Goal: Task Accomplishment & Management: Complete application form

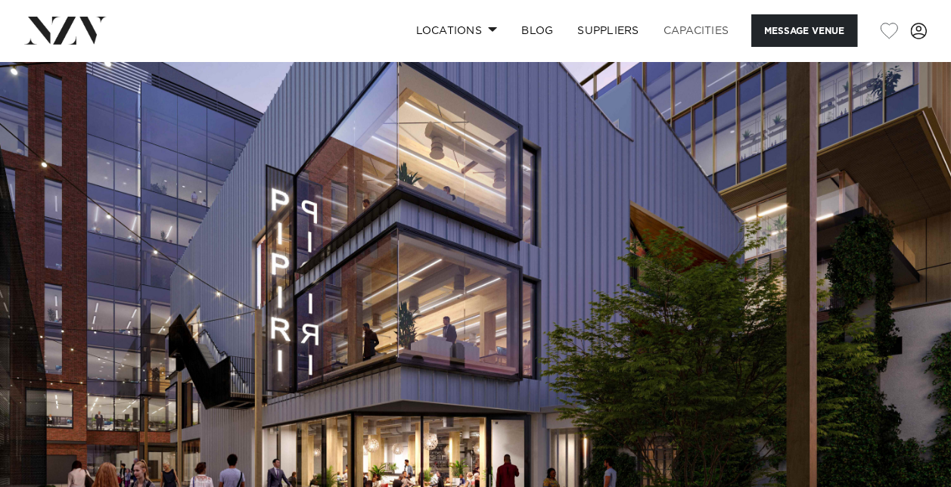
click at [699, 26] on link "Capacities" at bounding box center [697, 30] width 90 height 33
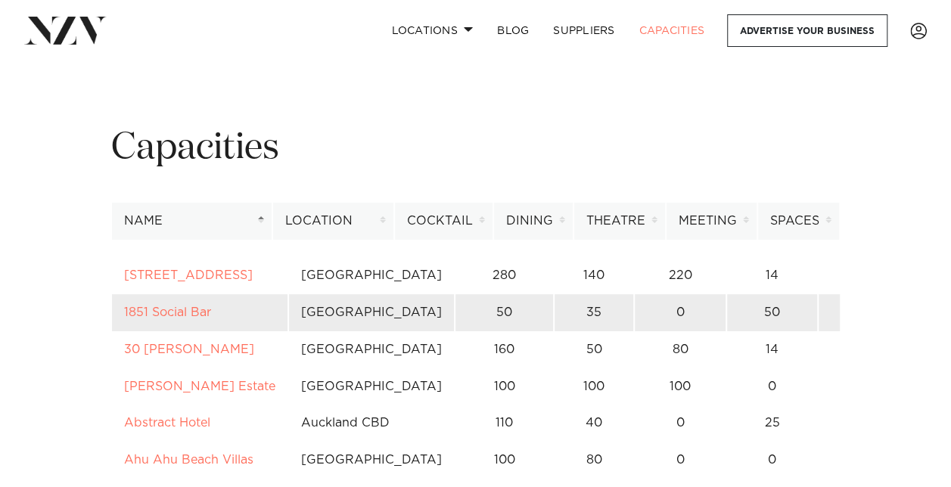
click at [183, 297] on td "1851 Social Bar" at bounding box center [199, 312] width 177 height 37
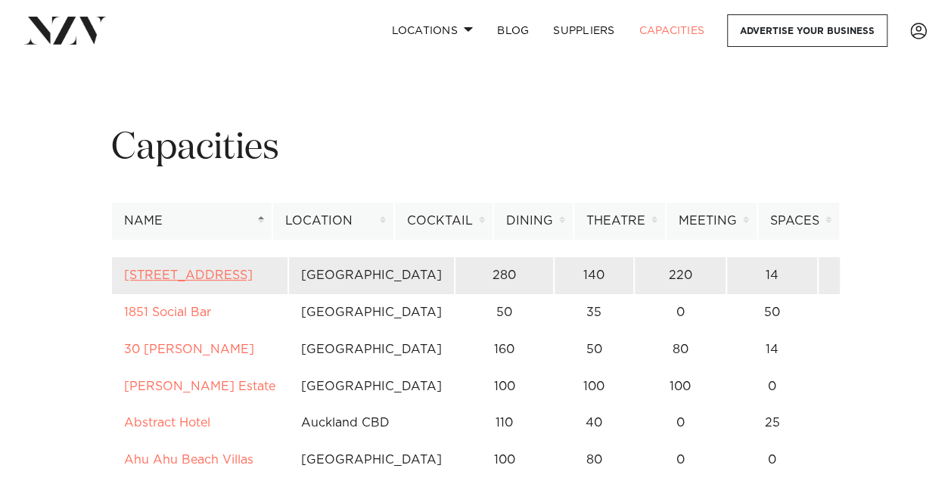
click at [193, 282] on link "[STREET_ADDRESS]" at bounding box center [188, 275] width 129 height 12
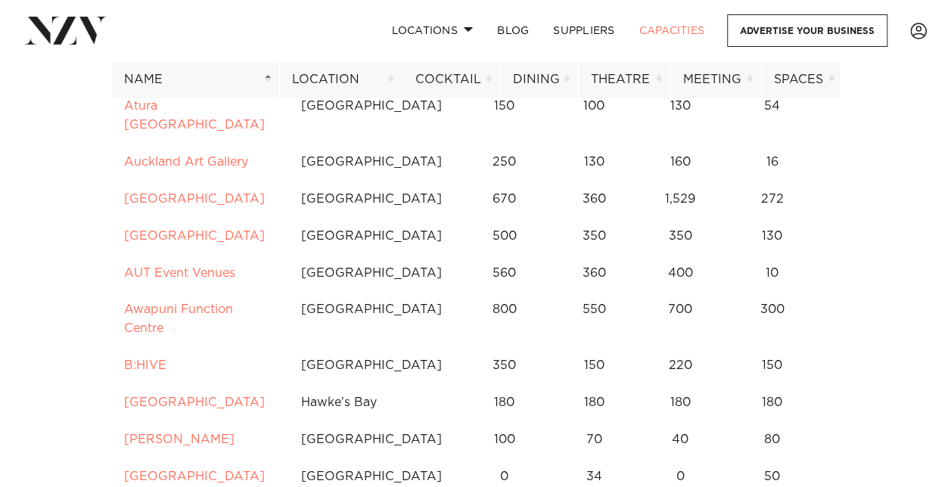
scroll to position [635, 0]
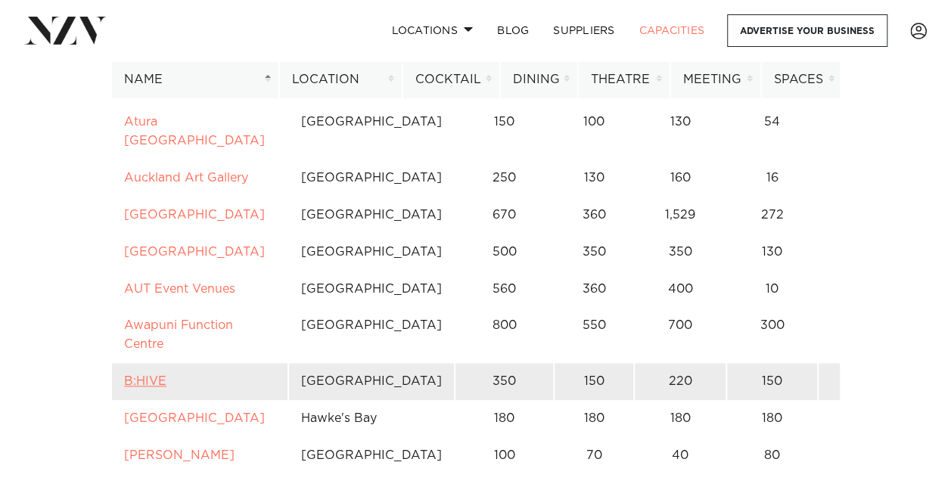
click at [139, 375] on link "B:HIVE" at bounding box center [145, 381] width 42 height 12
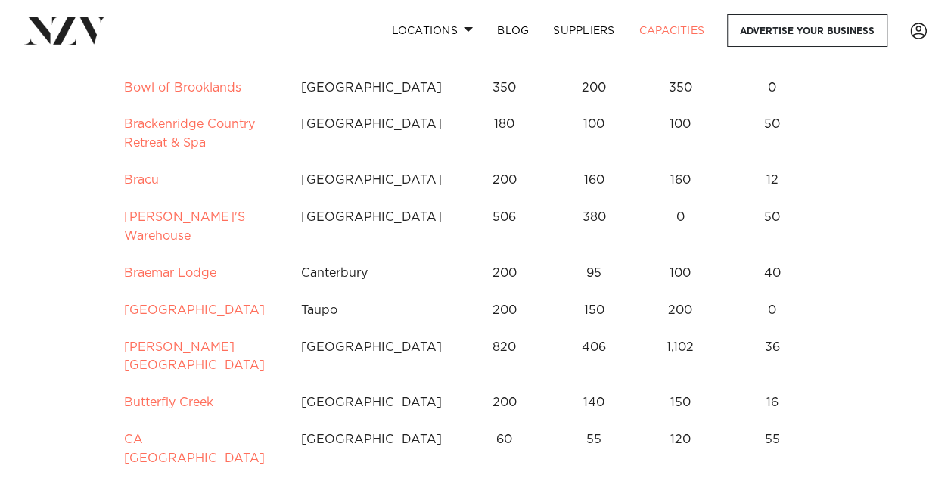
scroll to position [120, 0]
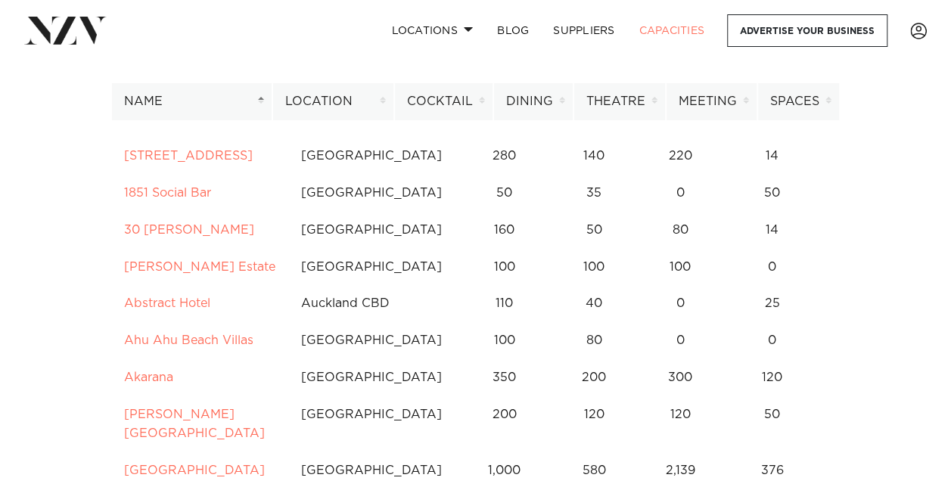
click at [351, 109] on th "Location" at bounding box center [333, 101] width 122 height 37
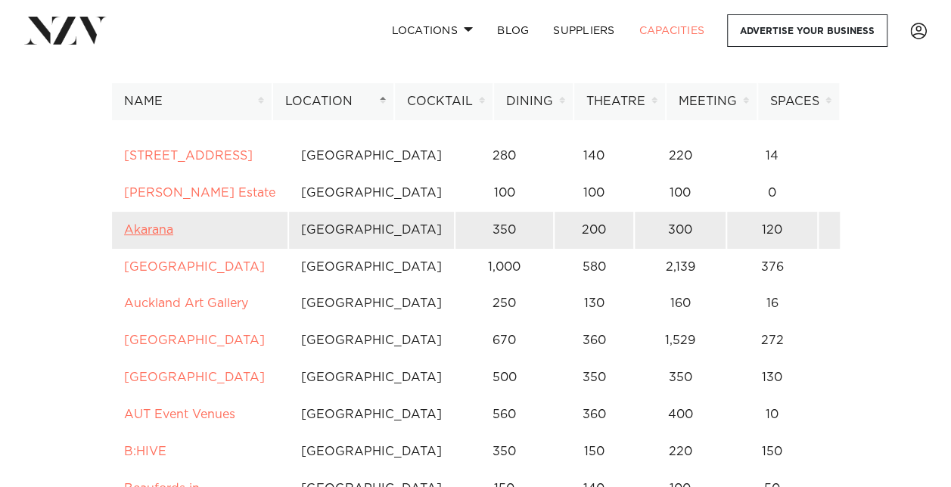
click at [163, 232] on link "Akarana" at bounding box center [148, 230] width 49 height 12
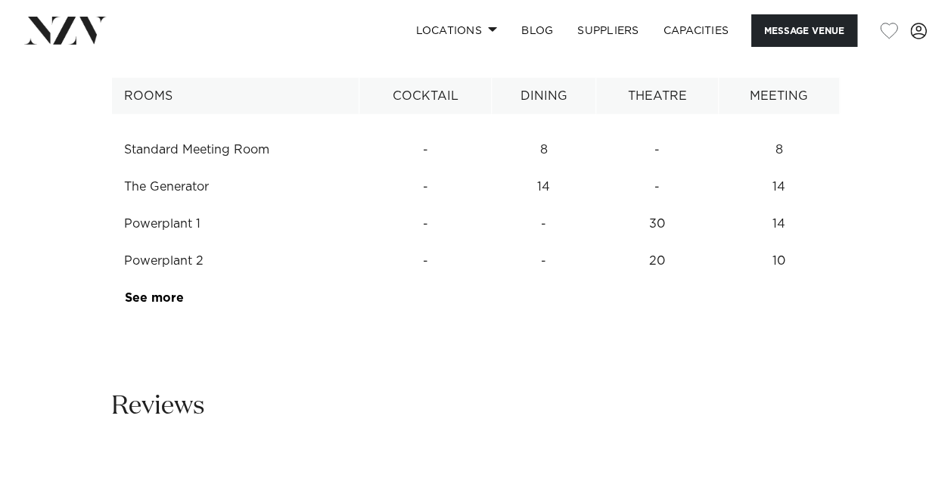
scroll to position [2039, 0]
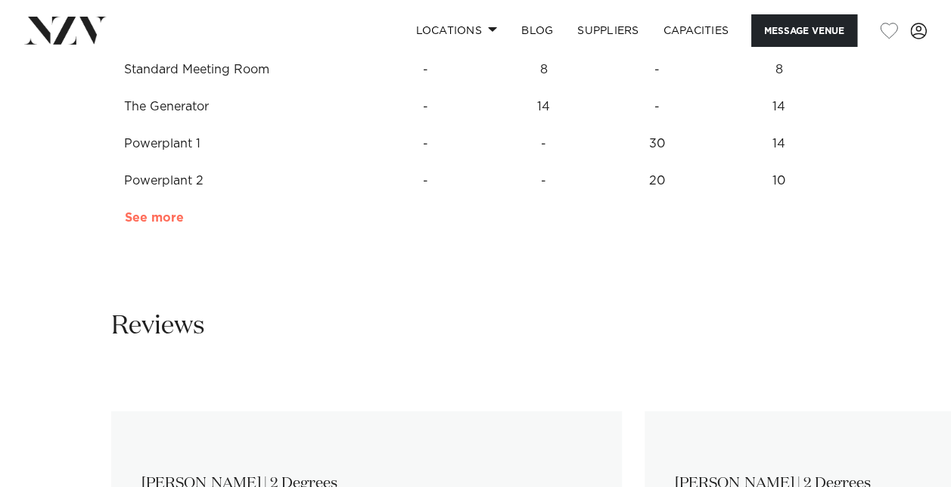
click at [137, 224] on link "See more" at bounding box center [184, 218] width 118 height 12
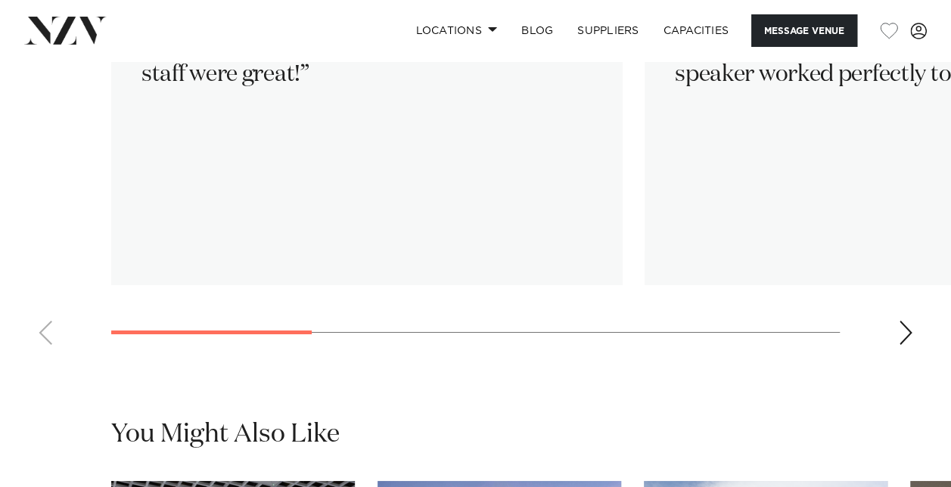
scroll to position [2625, 0]
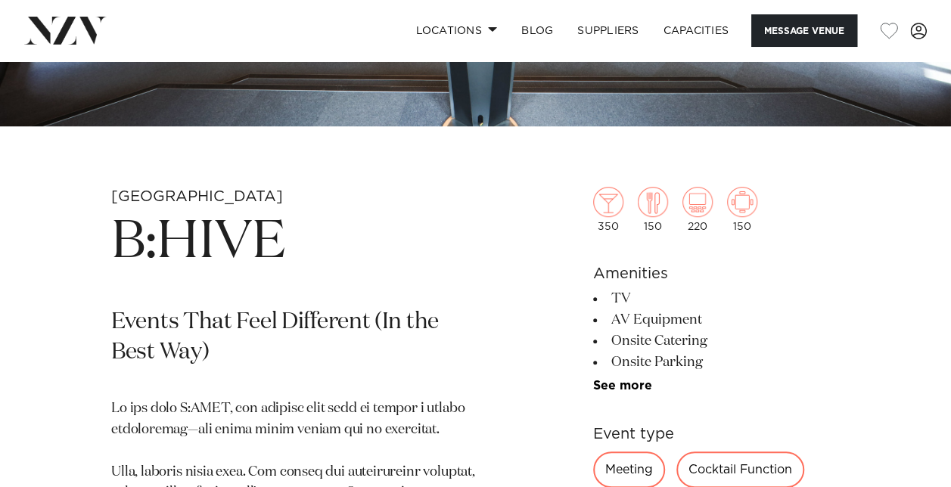
scroll to position [221, 0]
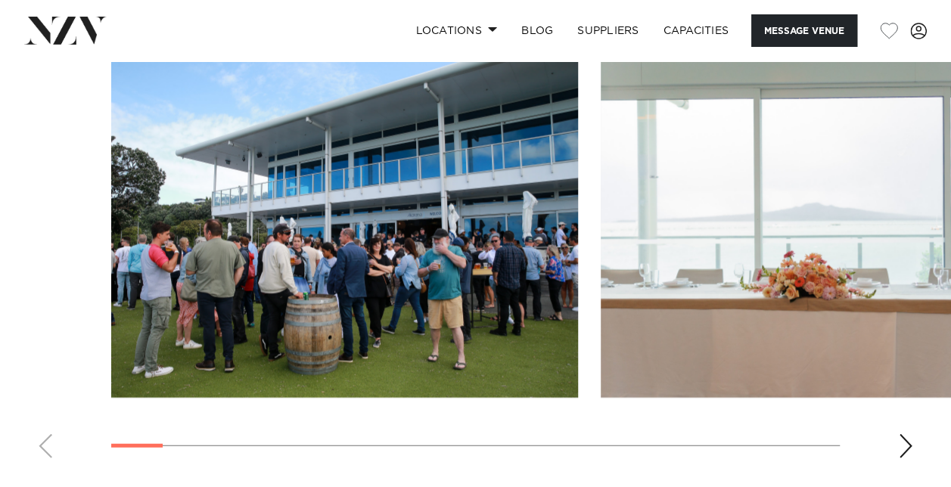
scroll to position [1647, 0]
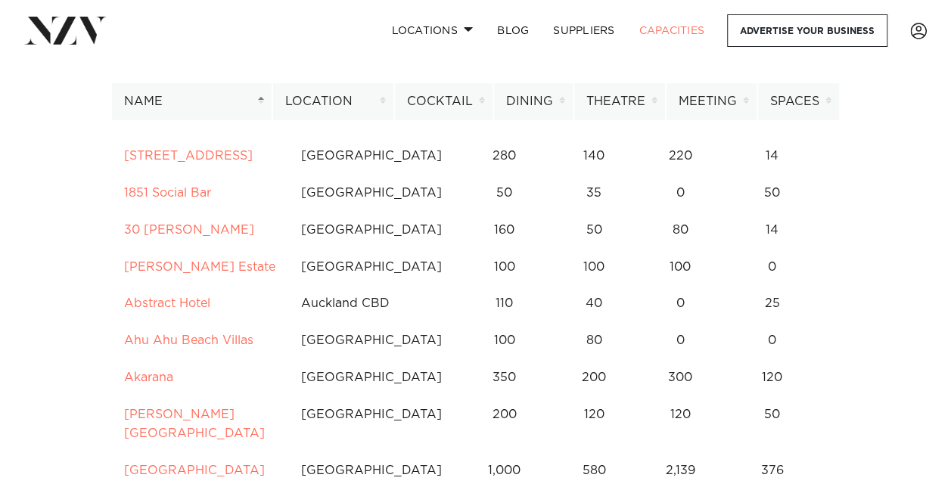
click at [346, 91] on th "Location" at bounding box center [333, 101] width 122 height 37
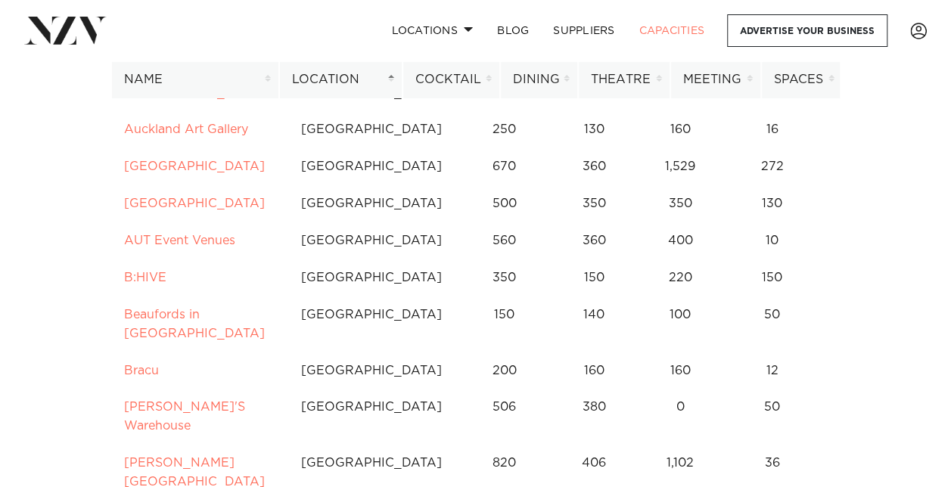
scroll to position [406, 0]
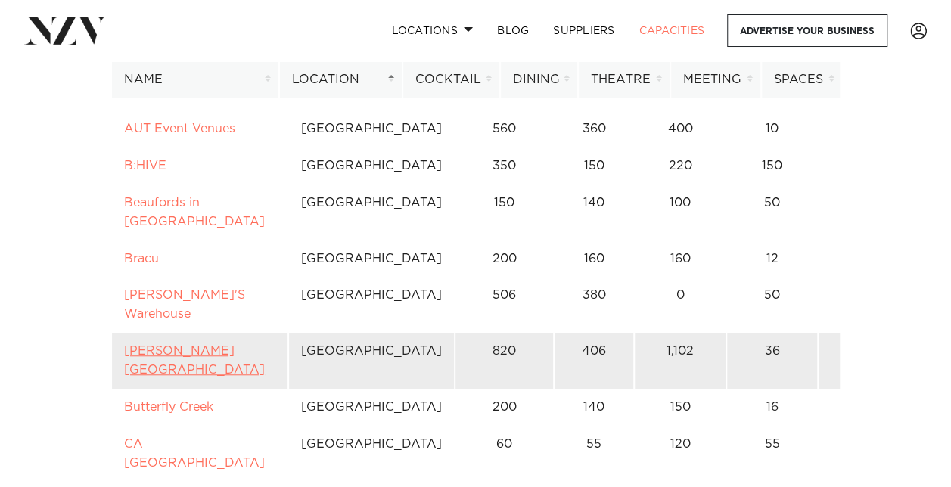
click at [158, 345] on link "[PERSON_NAME][GEOGRAPHIC_DATA]" at bounding box center [194, 360] width 141 height 31
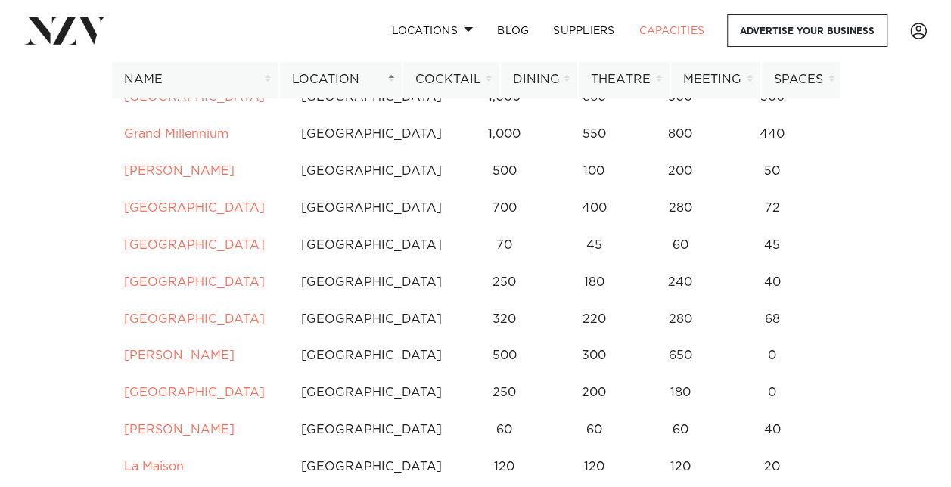
scroll to position [1415, 0]
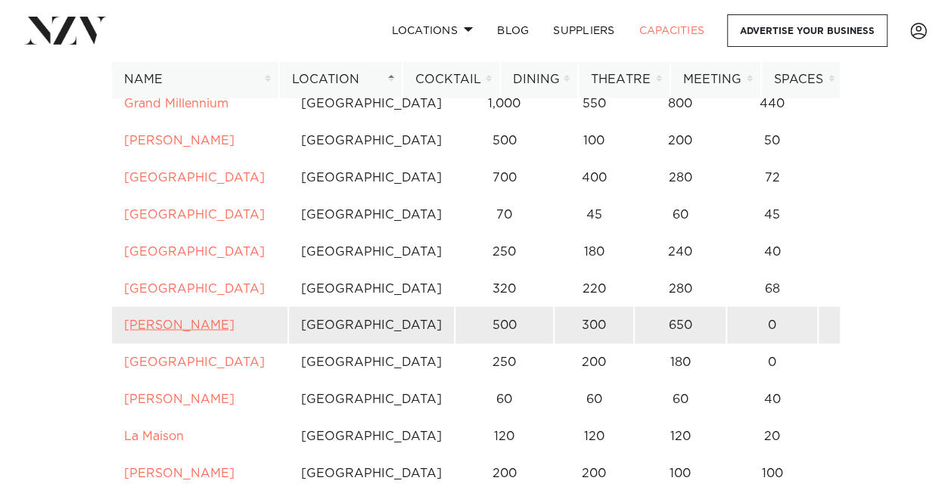
click at [187, 319] on link "Karaka Pavilion" at bounding box center [179, 325] width 111 height 12
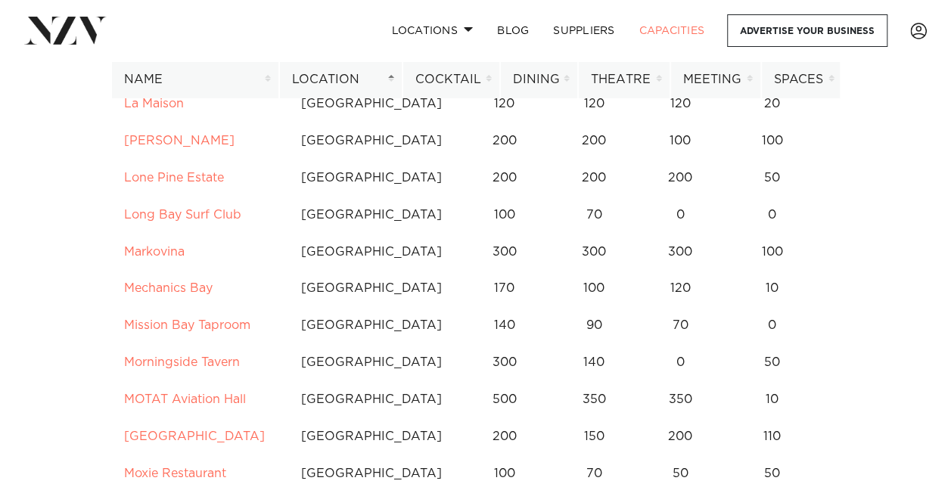
scroll to position [1778, 0]
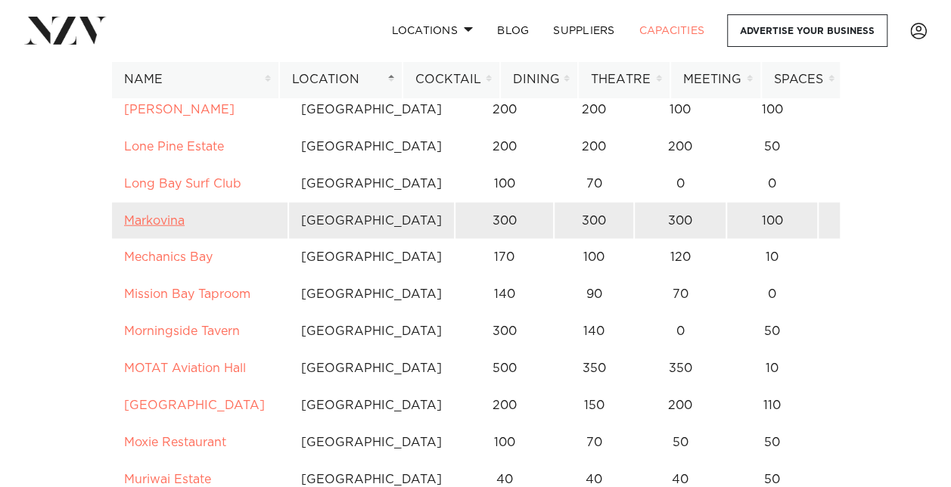
click at [175, 215] on link "Markovina" at bounding box center [154, 221] width 61 height 12
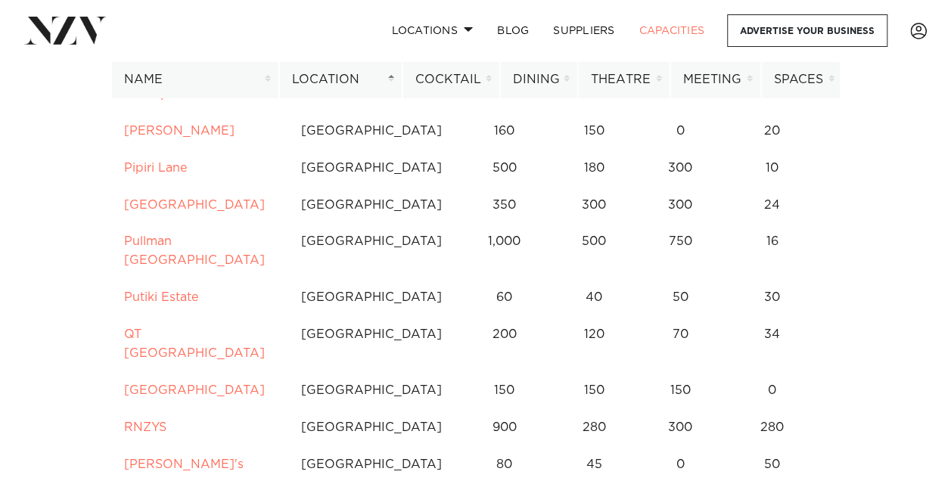
scroll to position [2666, 0]
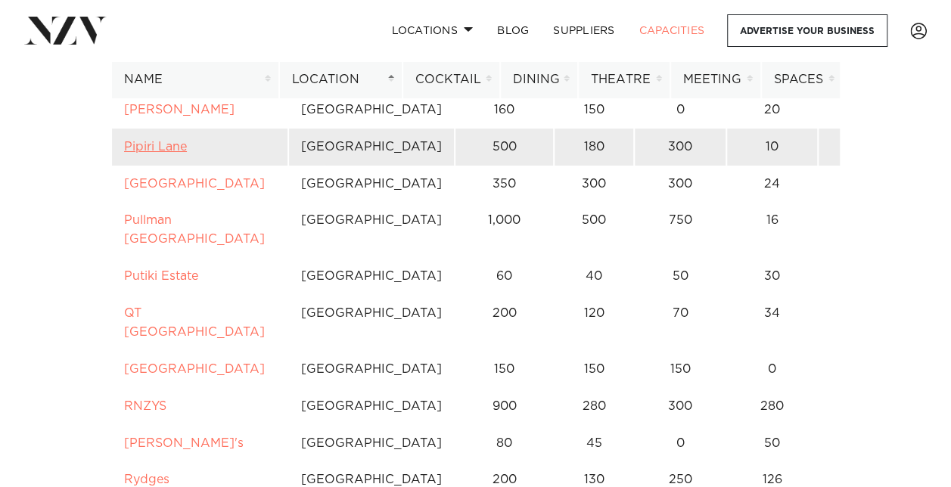
click at [144, 153] on link "Pipiri Lane" at bounding box center [155, 147] width 63 height 12
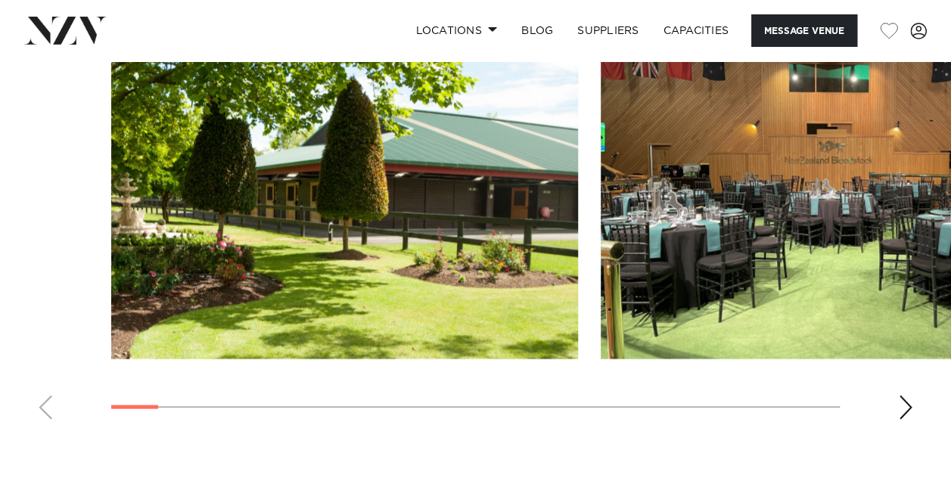
scroll to position [1418, 0]
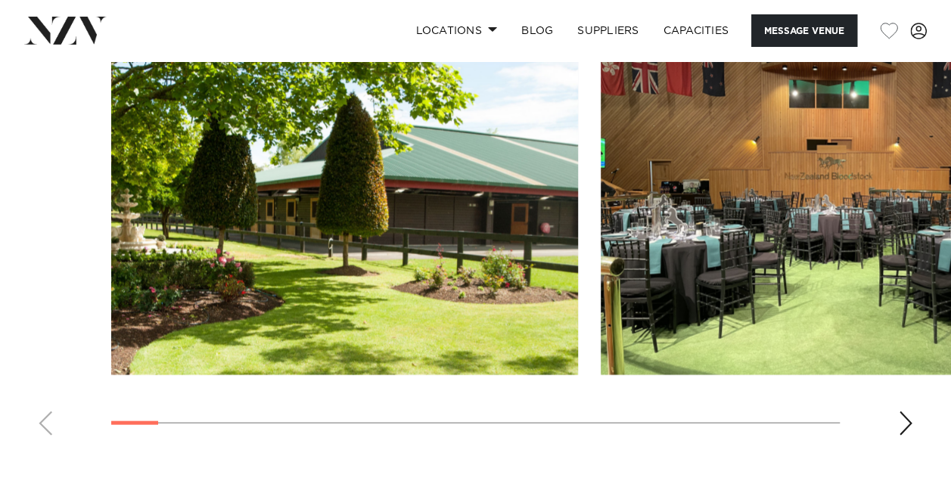
click at [907, 411] on div "Next slide" at bounding box center [905, 423] width 15 height 24
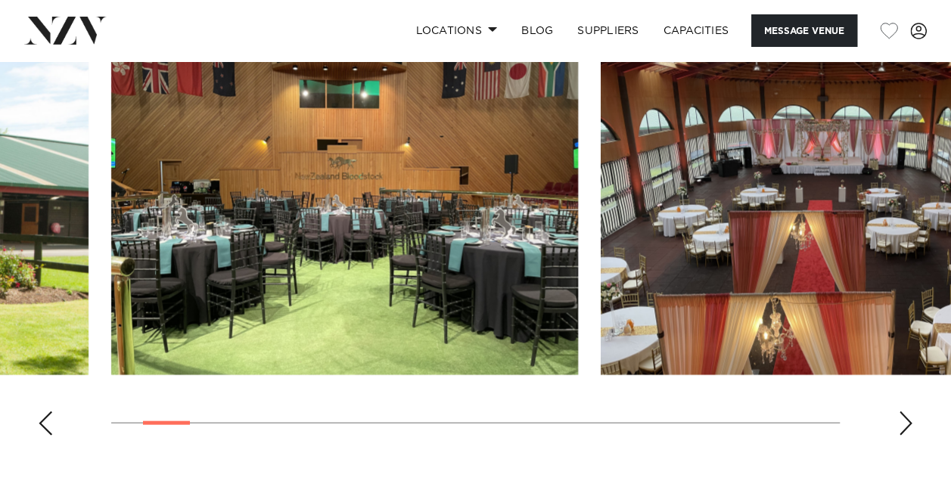
click at [907, 411] on div "Next slide" at bounding box center [905, 423] width 15 height 24
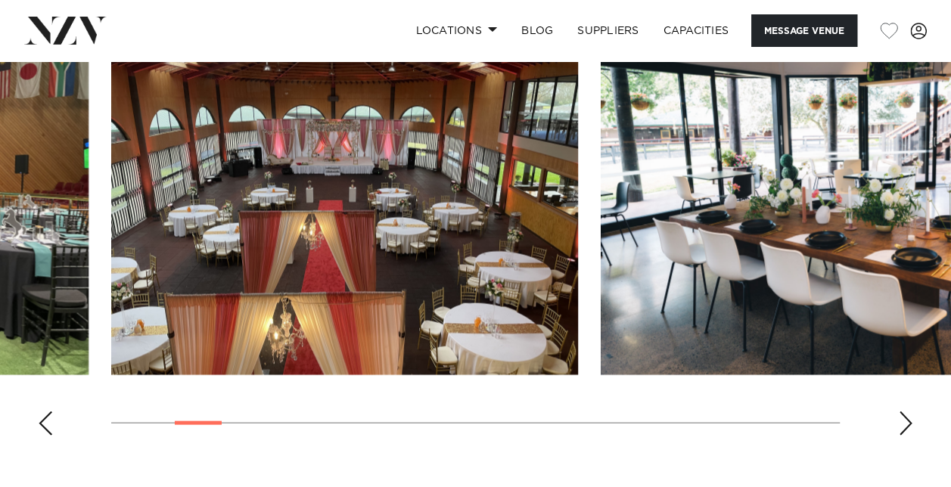
click at [907, 411] on div "Next slide" at bounding box center [905, 423] width 15 height 24
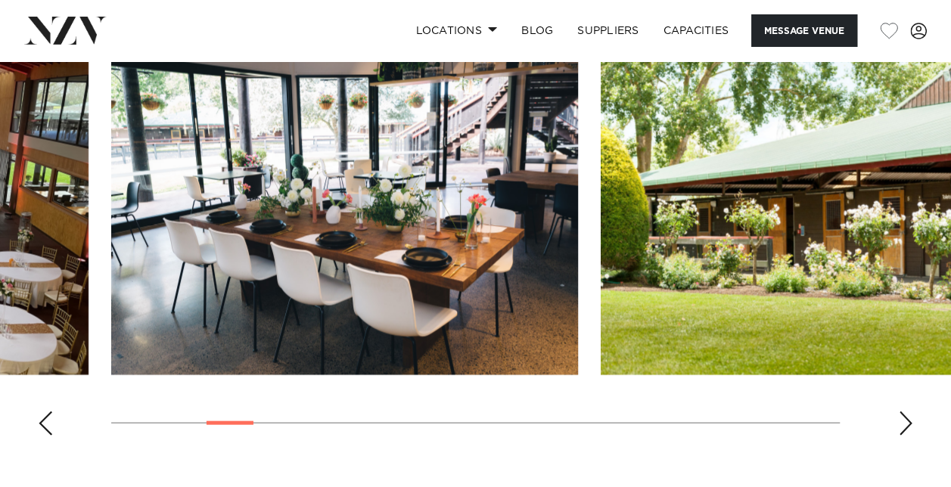
click at [907, 411] on div "Next slide" at bounding box center [905, 423] width 15 height 24
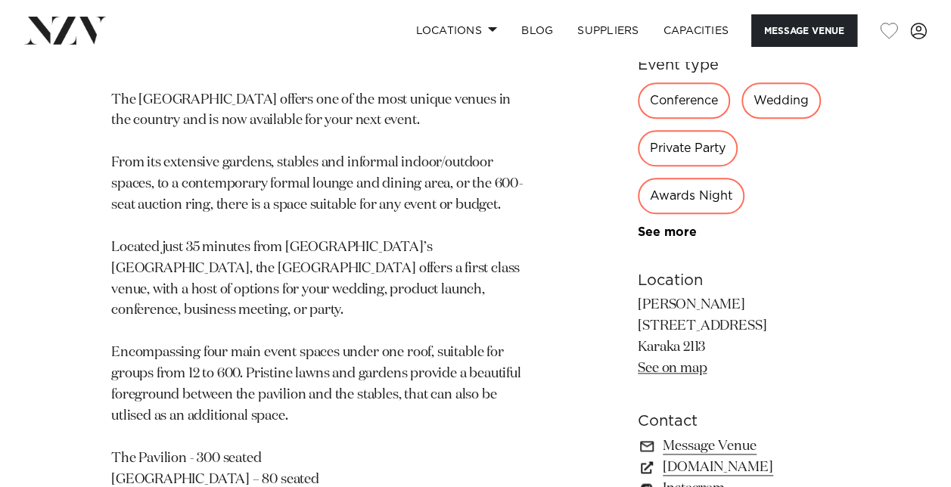
scroll to position [825, 0]
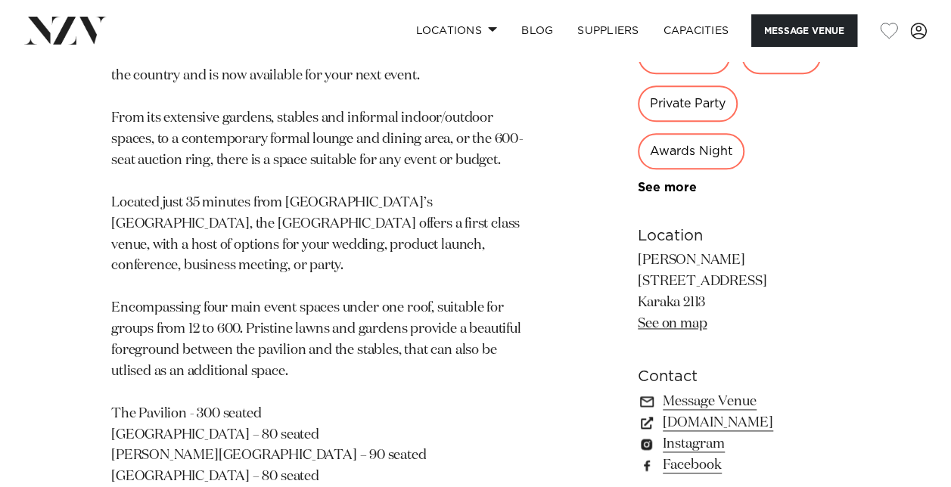
click at [649, 317] on link "See on map" at bounding box center [672, 324] width 69 height 14
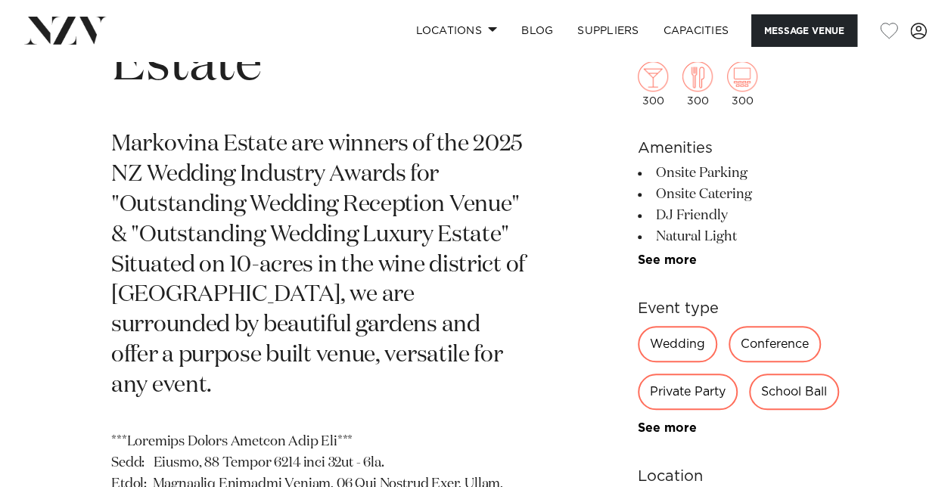
scroll to position [655, 0]
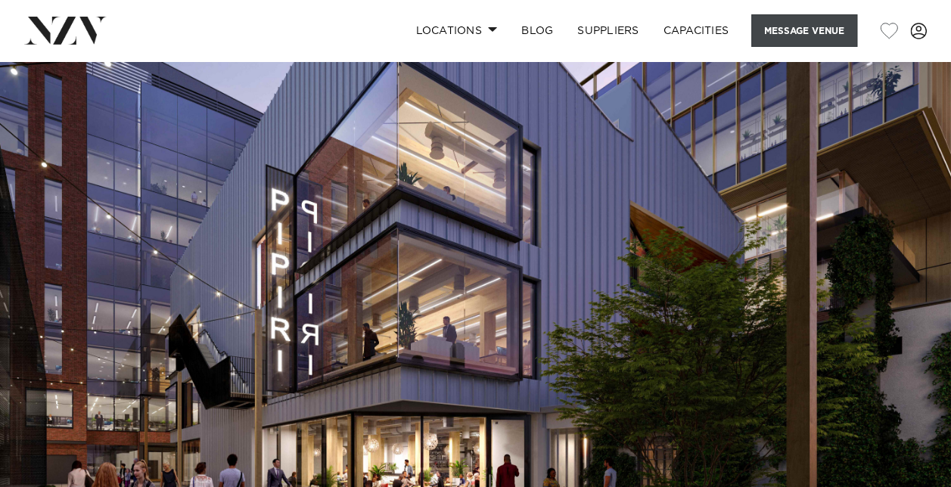
click at [771, 32] on button "Message Venue" at bounding box center [805, 30] width 106 height 33
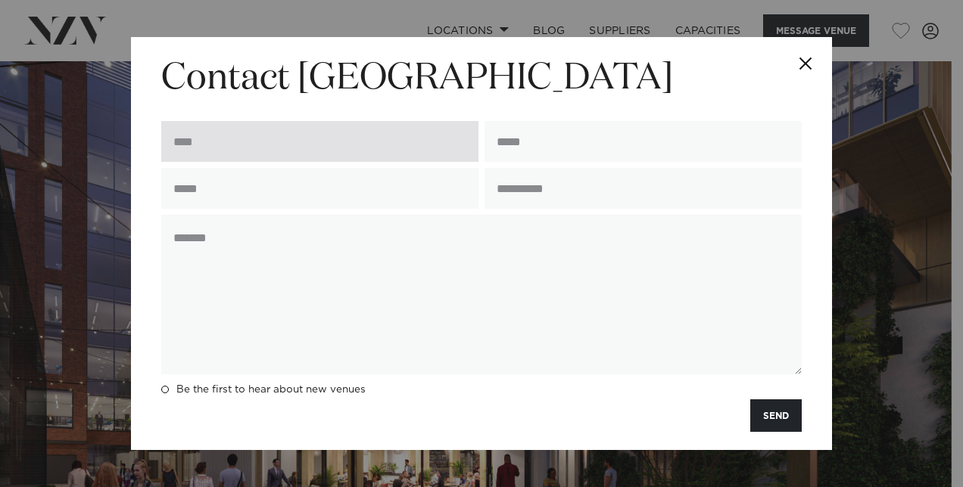
click at [219, 135] on input "text" at bounding box center [319, 141] width 317 height 41
type input "**********"
drag, startPoint x: 674, startPoint y: 141, endPoint x: 351, endPoint y: 121, distance: 323.8
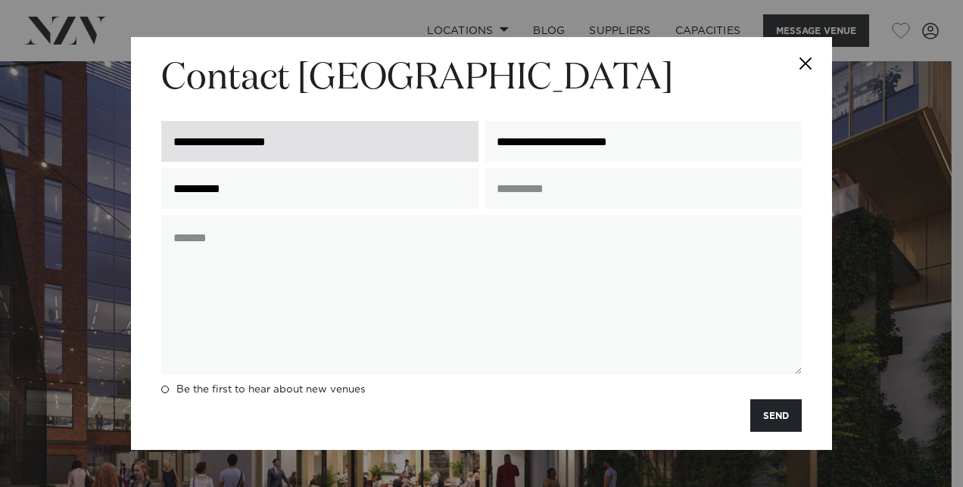
click at [351, 121] on div "**********" at bounding box center [481, 141] width 646 height 53
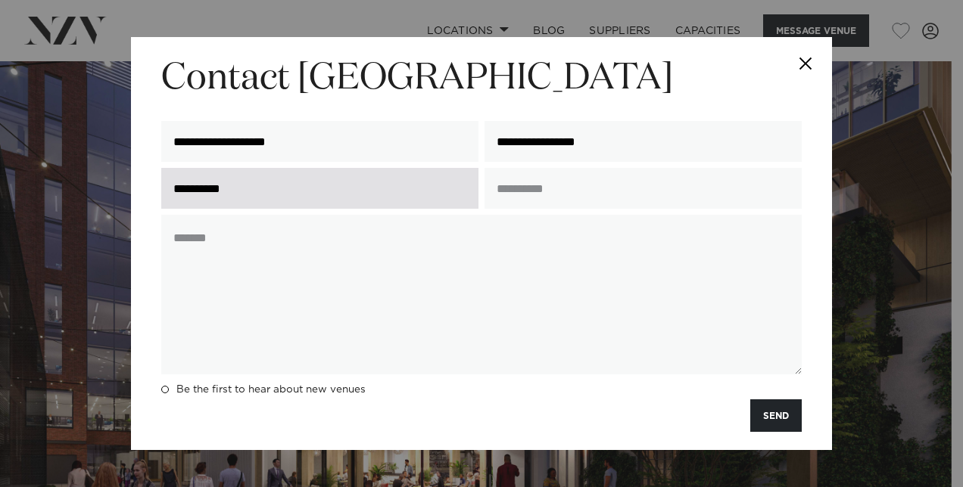
type input "**********"
click at [294, 184] on input "**********" at bounding box center [319, 188] width 317 height 41
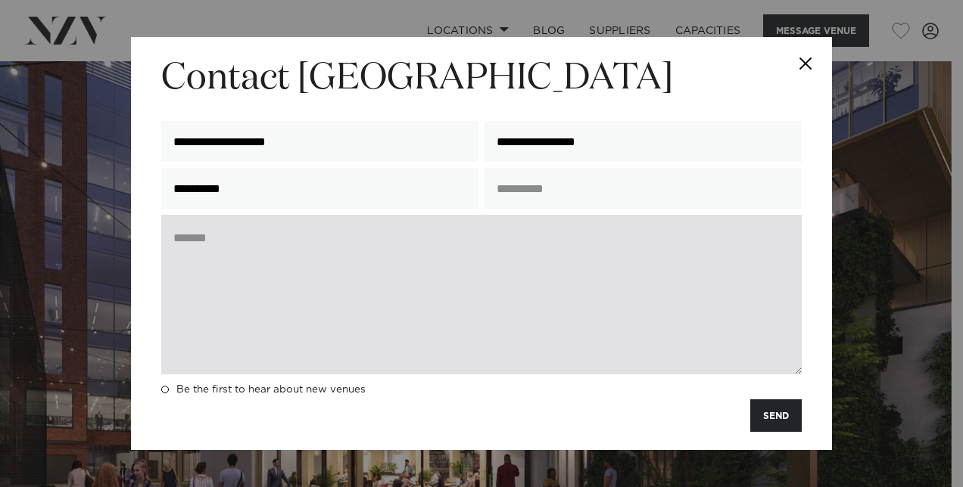
click at [176, 245] on textarea at bounding box center [481, 295] width 640 height 160
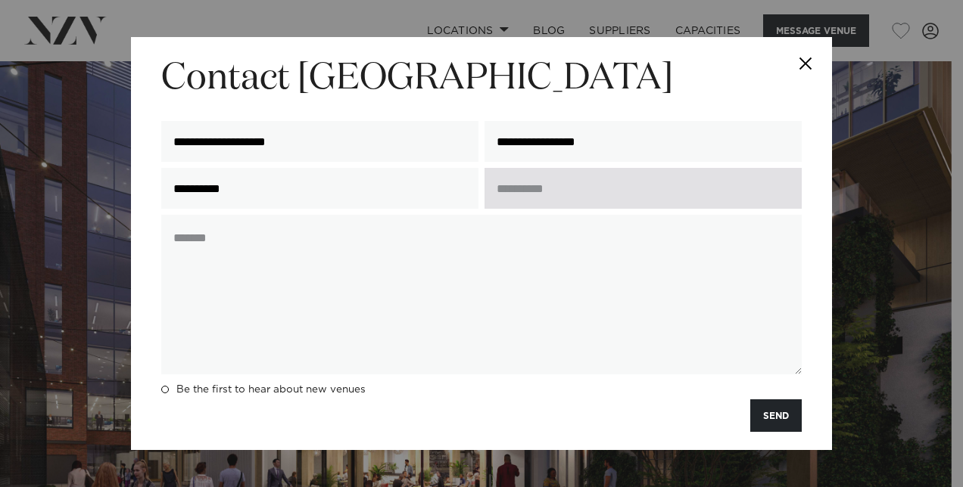
click at [581, 189] on input "text" at bounding box center [642, 188] width 317 height 41
click at [509, 194] on input "**********" at bounding box center [642, 188] width 317 height 41
click at [492, 207] on input "**********" at bounding box center [642, 188] width 317 height 41
click at [523, 187] on input "**********" at bounding box center [642, 188] width 317 height 41
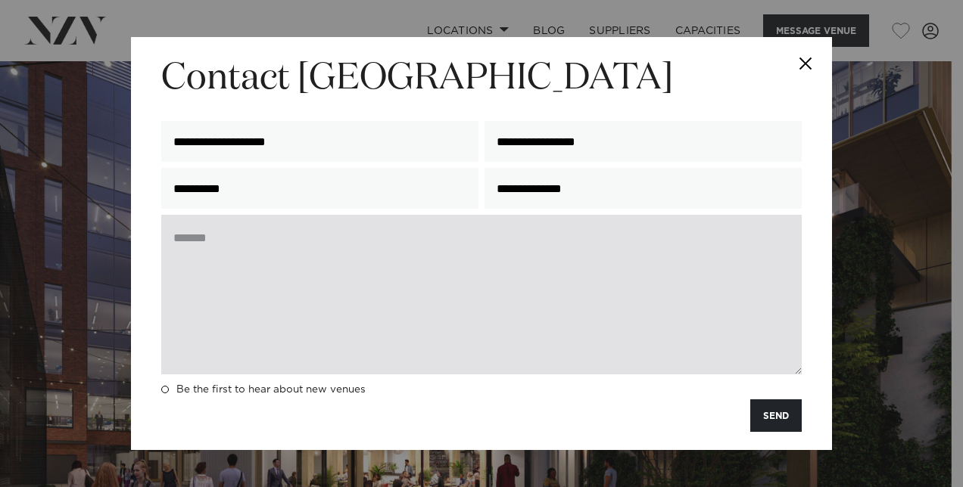
type input "**********"
click at [418, 304] on textarea at bounding box center [481, 295] width 640 height 160
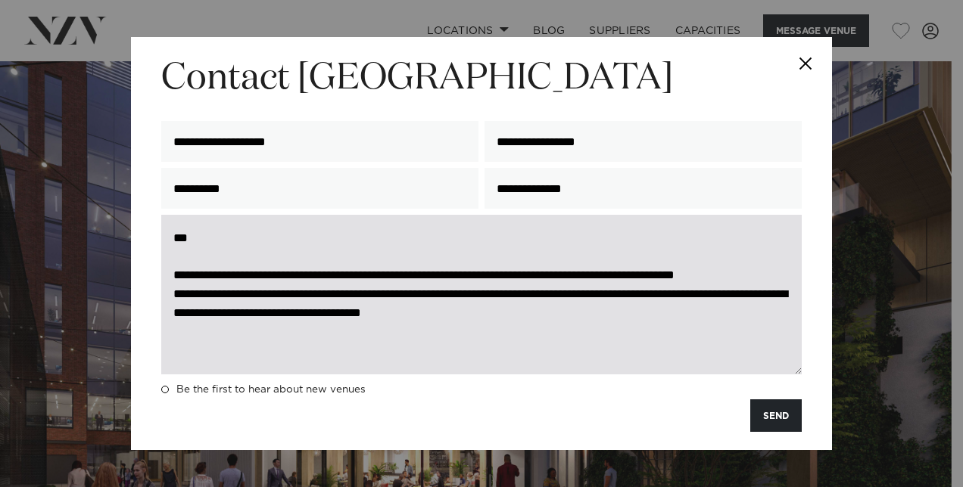
click at [676, 335] on textarea "**********" at bounding box center [481, 295] width 640 height 160
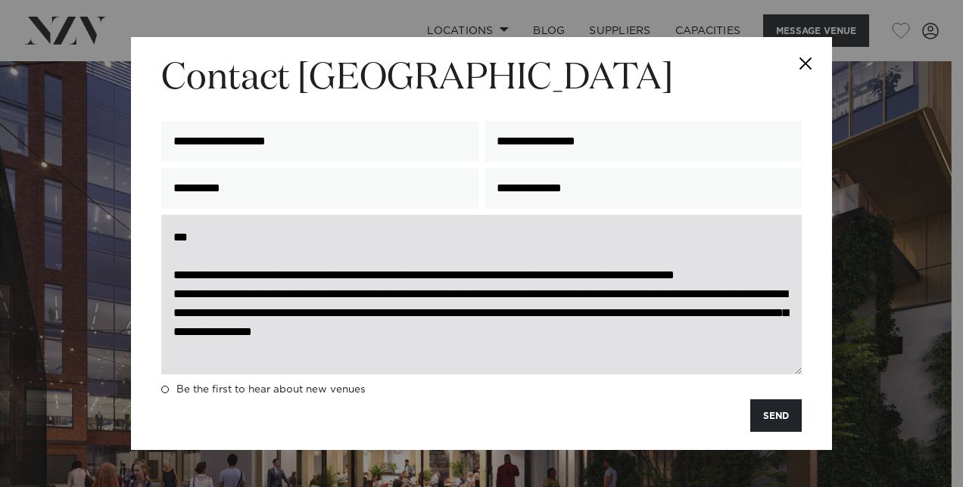
scroll to position [21, 0]
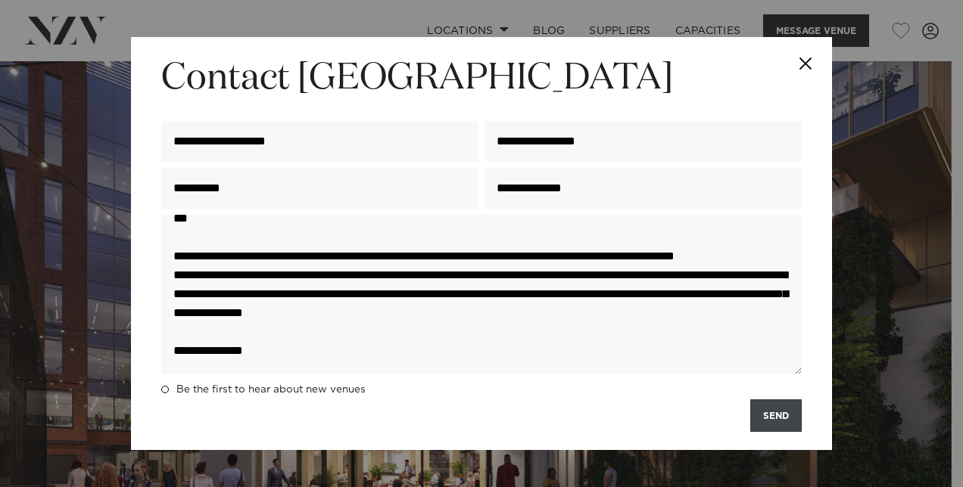
type textarea "**********"
click at [771, 419] on button "SEND" at bounding box center [775, 416] width 51 height 33
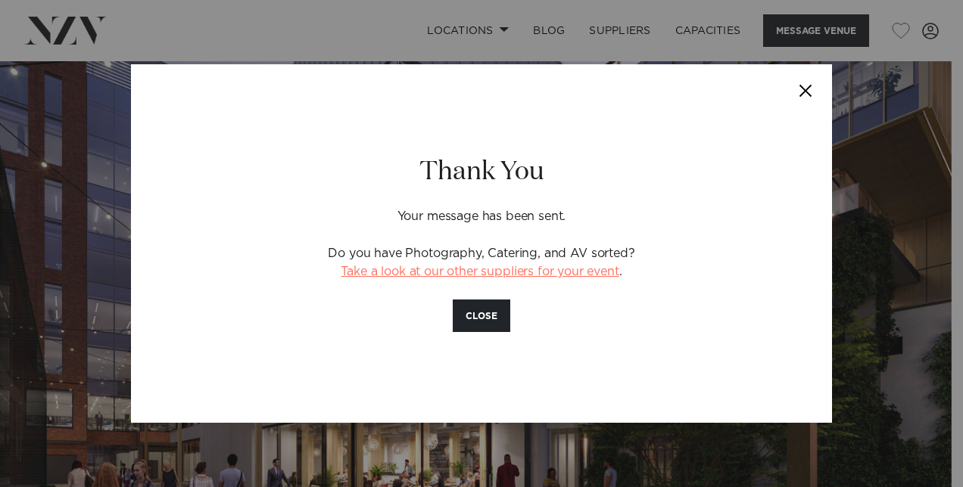
click at [593, 274] on link "Take a look at our other suppliers for your event" at bounding box center [480, 272] width 278 height 12
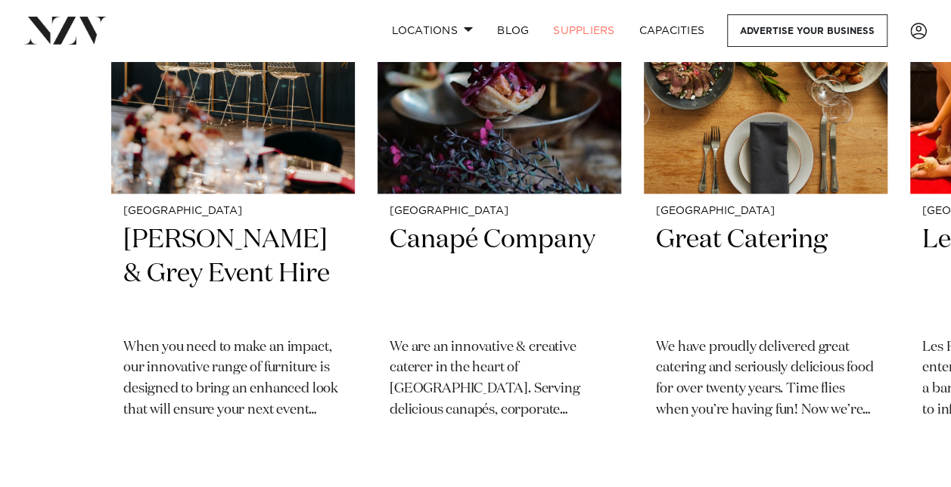
scroll to position [764, 0]
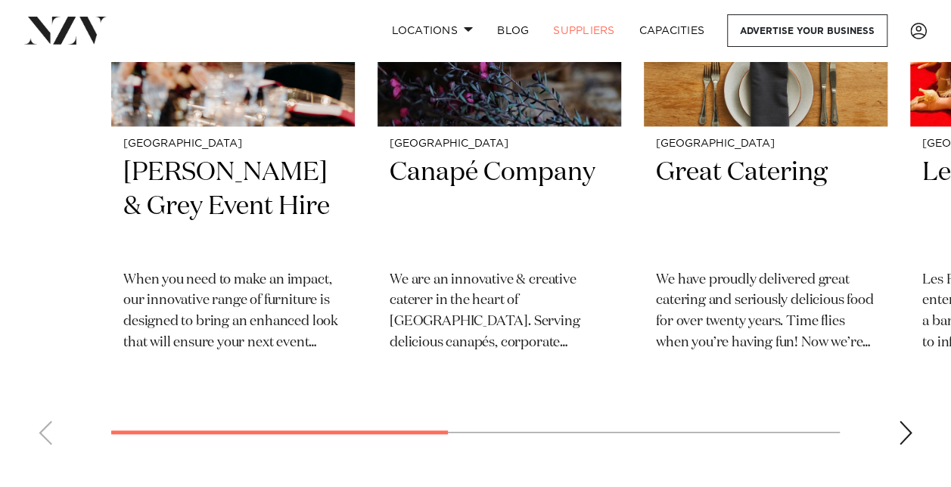
click at [907, 441] on div "Next slide" at bounding box center [905, 433] width 15 height 24
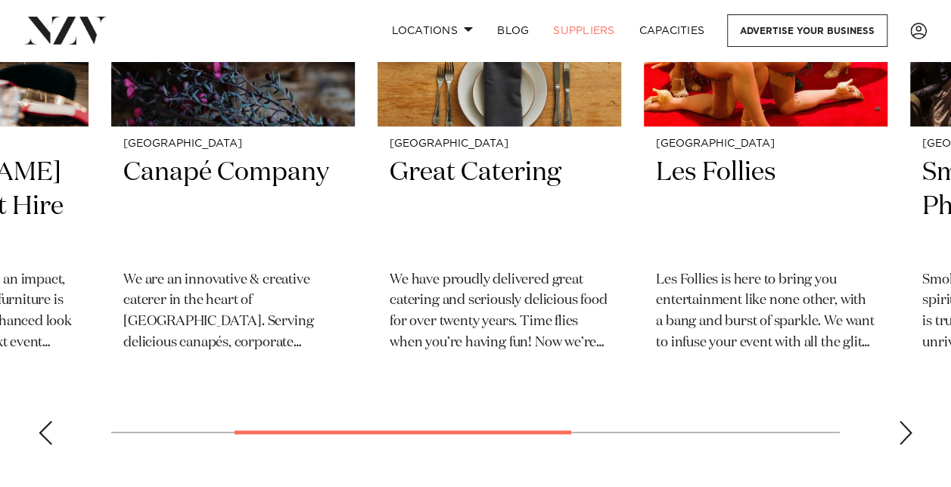
click at [907, 441] on div "Next slide" at bounding box center [905, 433] width 15 height 24
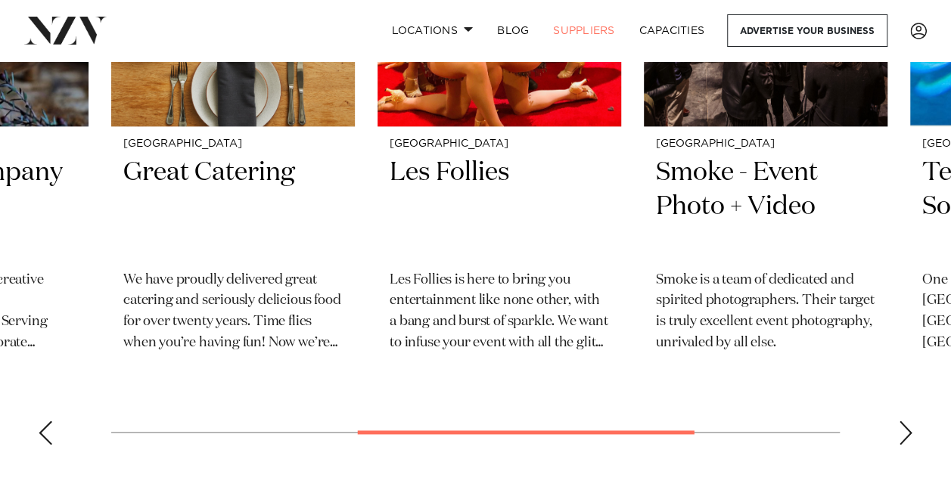
click at [907, 441] on div "Next slide" at bounding box center [905, 433] width 15 height 24
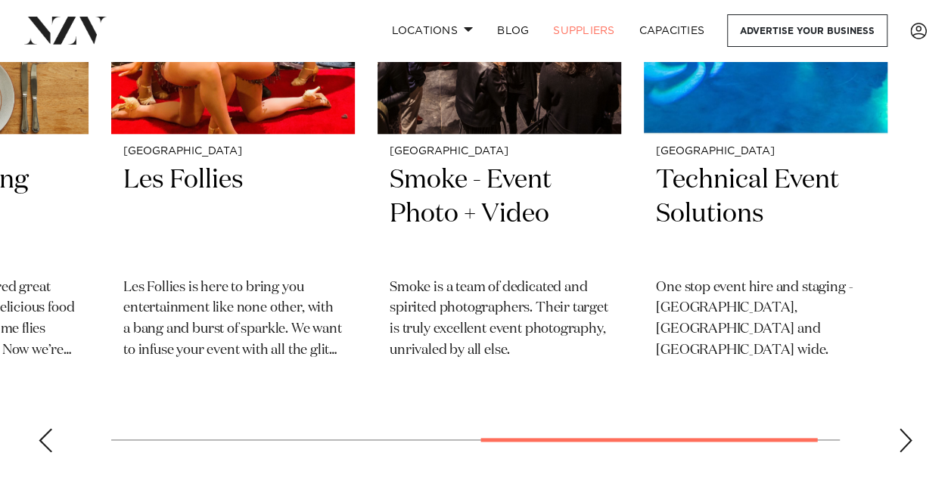
scroll to position [779, 0]
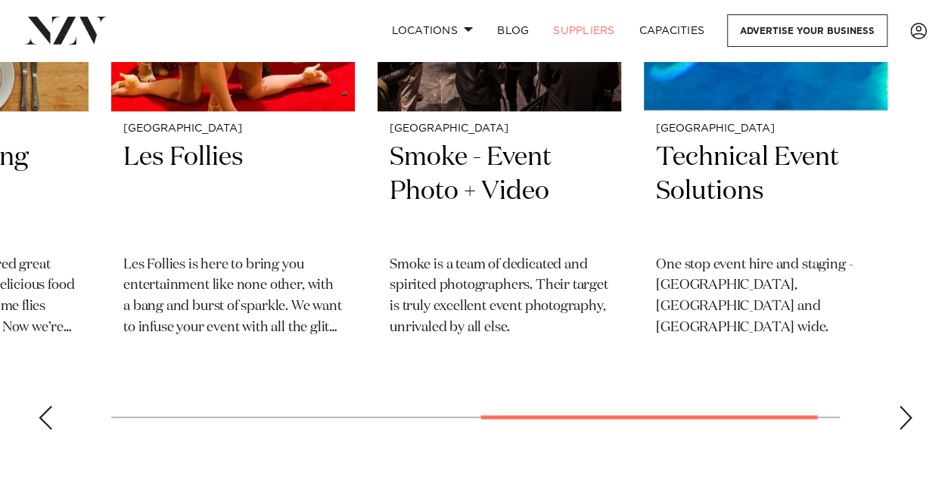
click at [907, 414] on div "Next slide" at bounding box center [905, 418] width 15 height 24
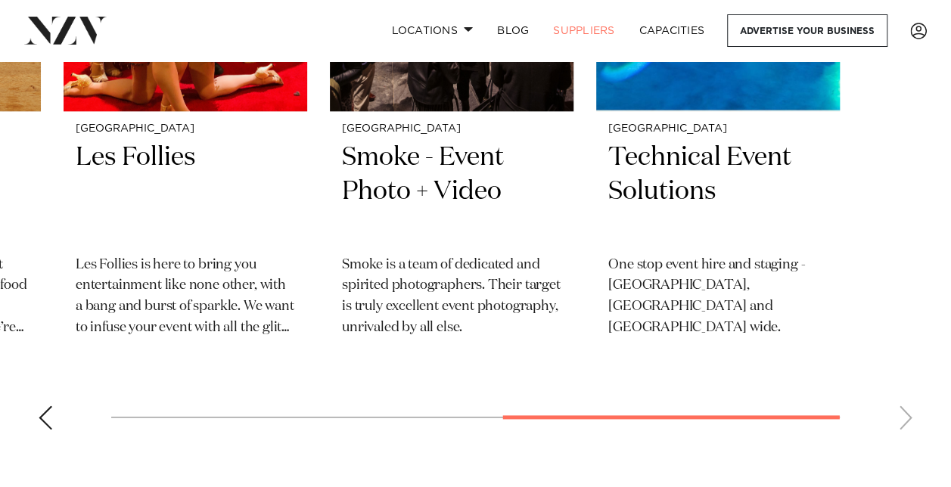
click at [44, 422] on div "Previous slide" at bounding box center [45, 418] width 15 height 24
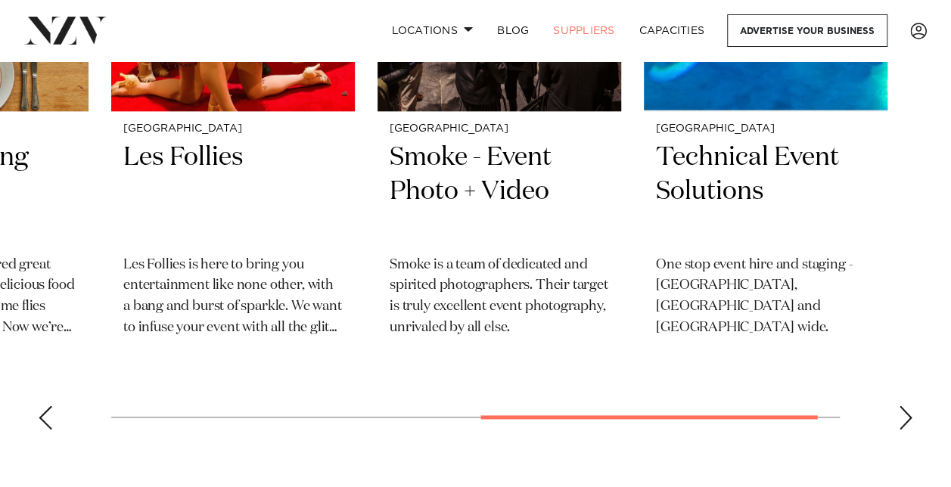
click at [44, 422] on div "Previous slide" at bounding box center [45, 418] width 15 height 24
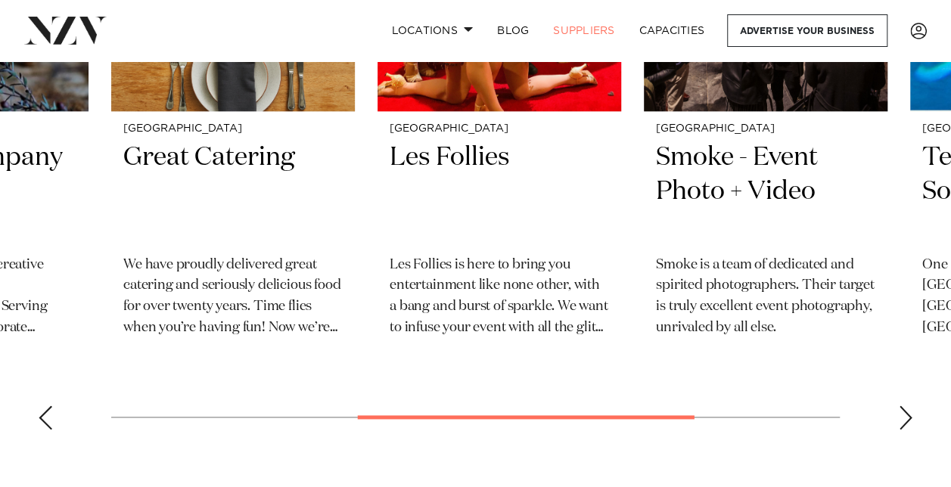
click at [44, 422] on div "Previous slide" at bounding box center [45, 418] width 15 height 24
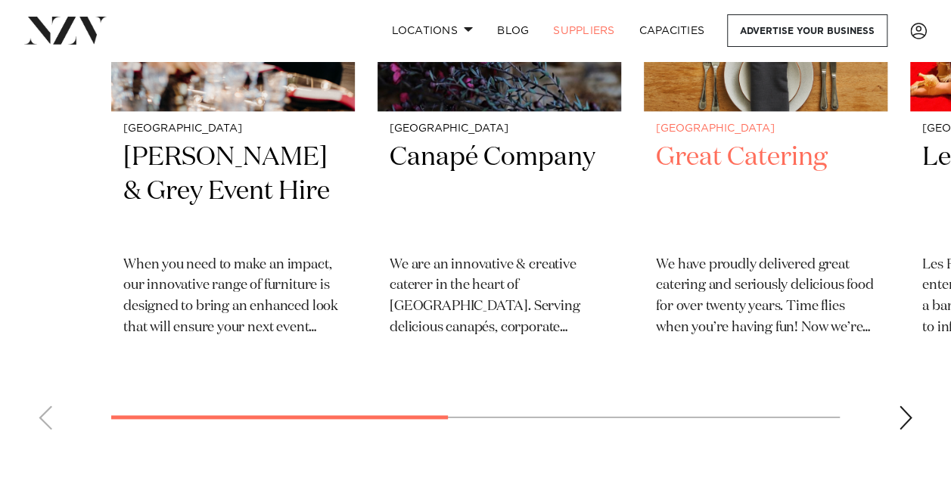
click at [718, 168] on h2 "Great Catering" at bounding box center [765, 192] width 219 height 102
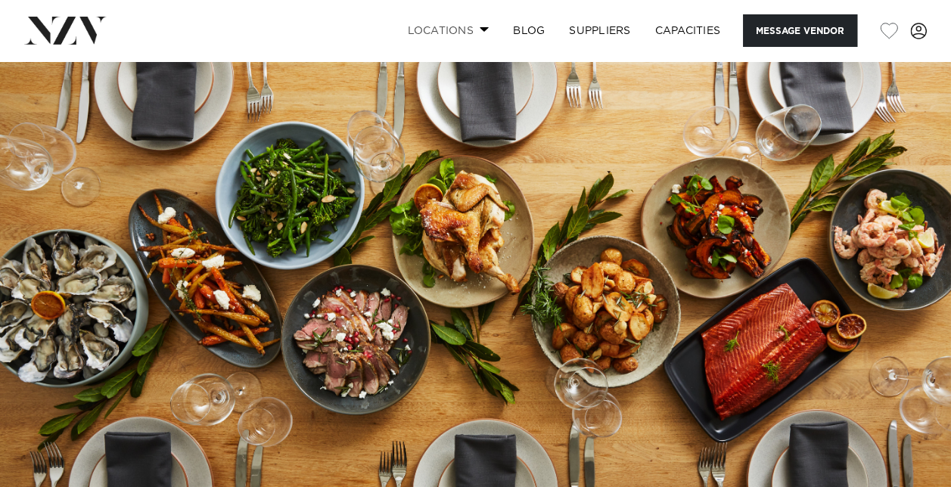
click at [463, 39] on link "Locations" at bounding box center [448, 30] width 106 height 33
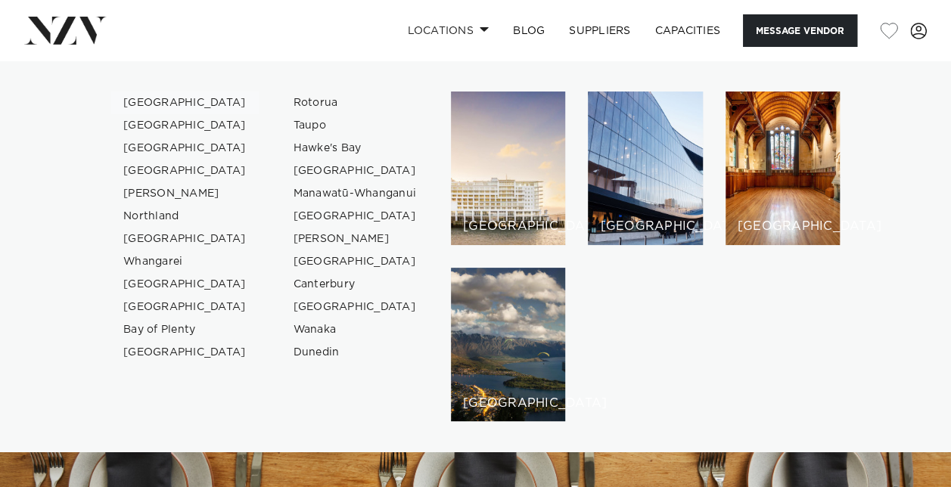
click at [151, 99] on link "[GEOGRAPHIC_DATA]" at bounding box center [185, 103] width 148 height 23
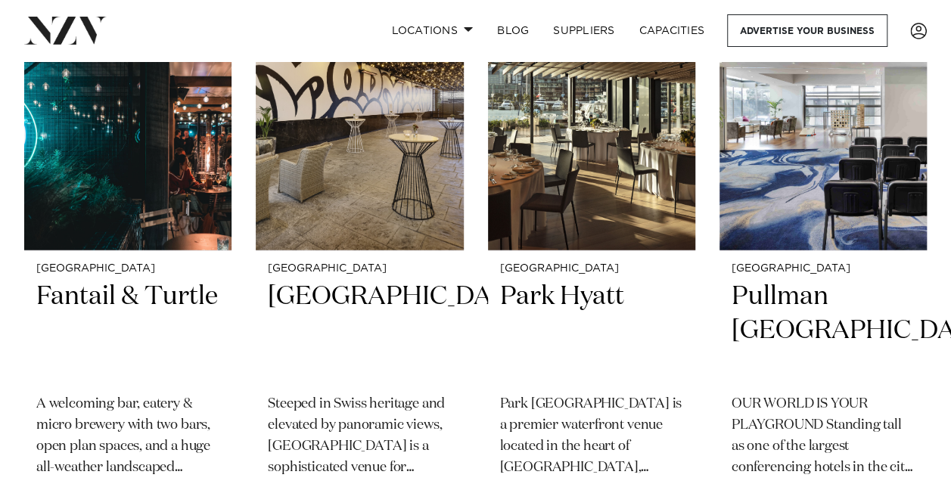
scroll to position [1930, 0]
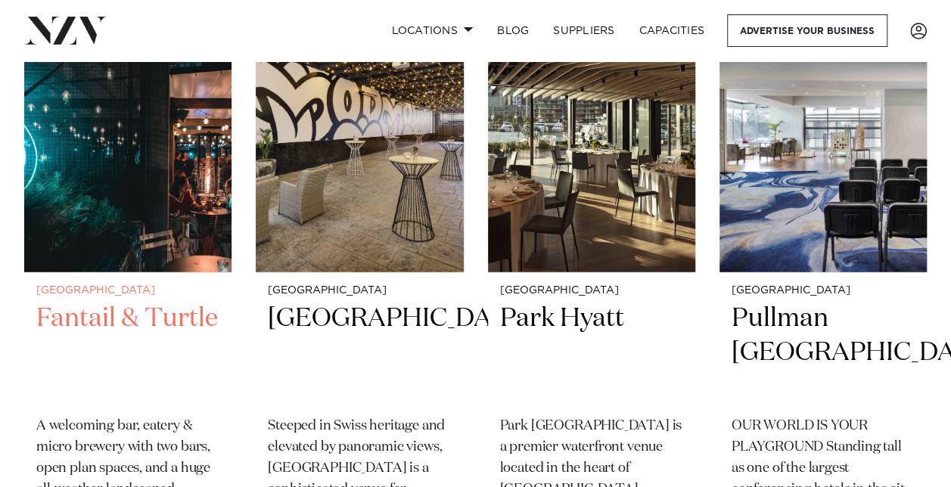
click at [148, 302] on h2 "Fantail & Turtle" at bounding box center [127, 353] width 183 height 102
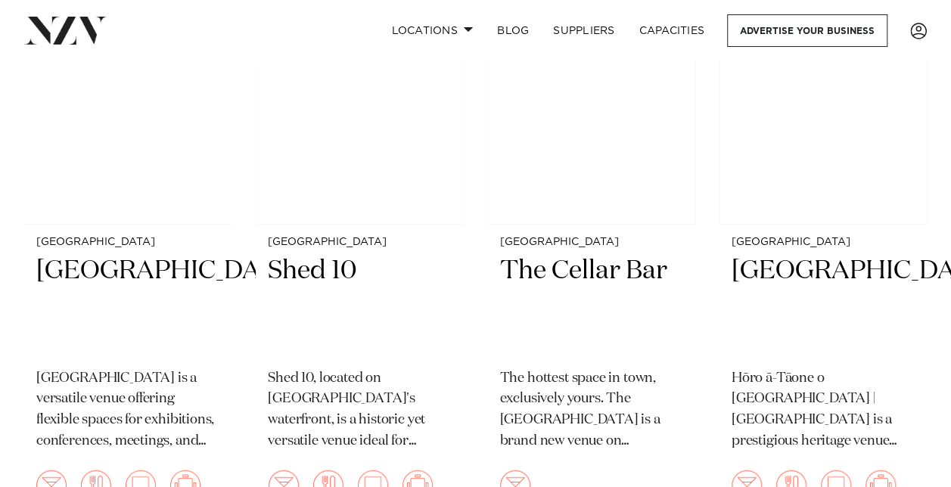
scroll to position [7555, 0]
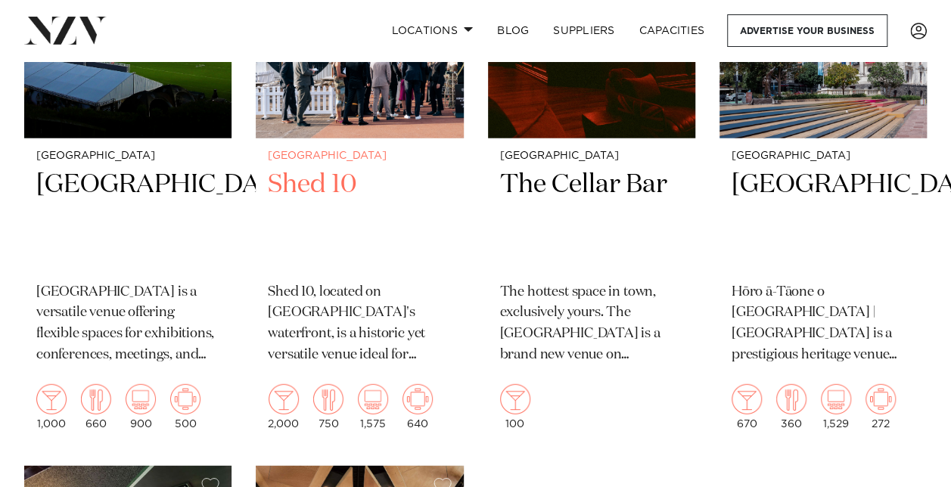
click at [307, 188] on h2 "Shed 10" at bounding box center [359, 219] width 183 height 102
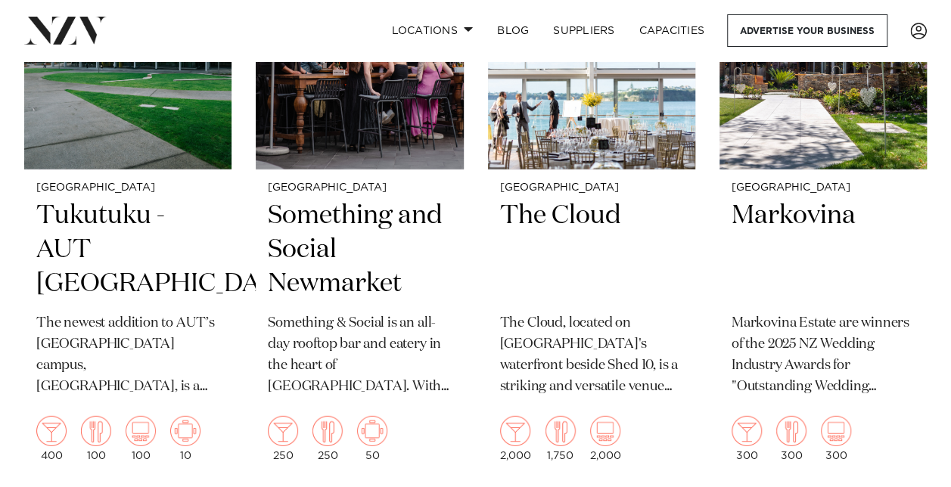
scroll to position [10518, 0]
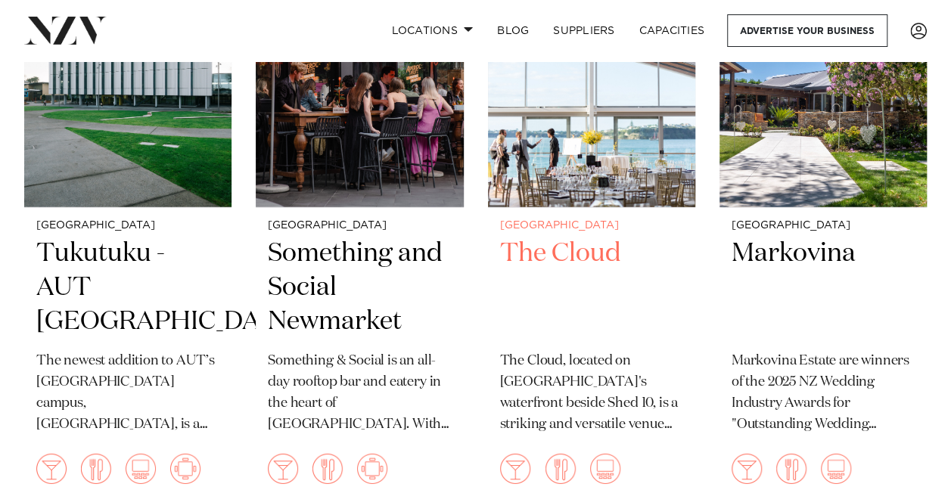
click at [583, 285] on h2 "The Cloud" at bounding box center [591, 288] width 183 height 102
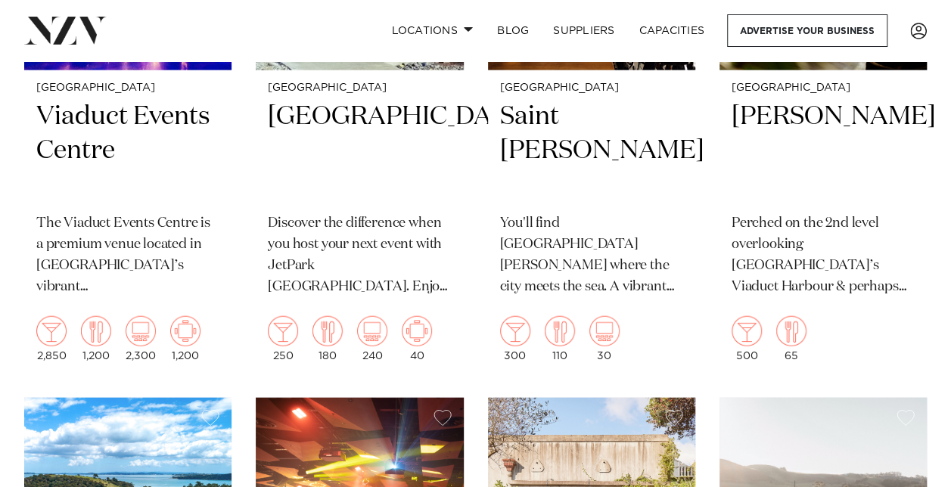
scroll to position [13099, 0]
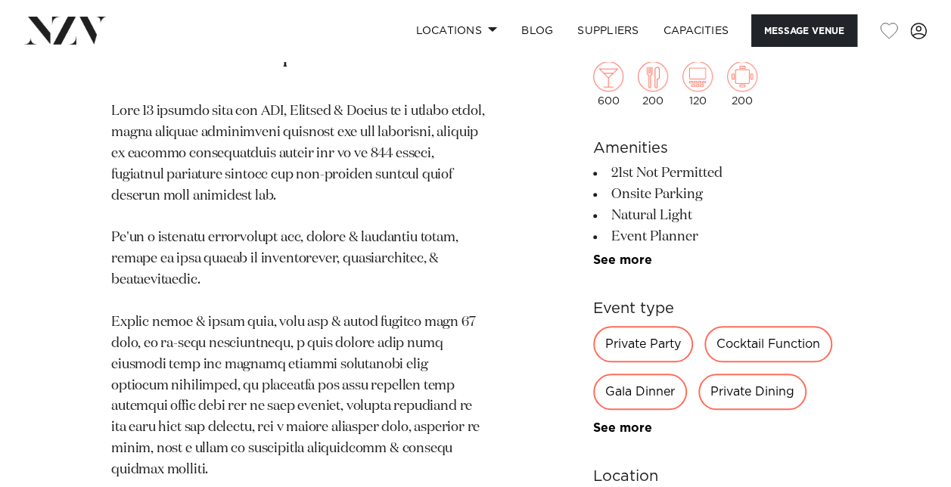
scroll to position [721, 0]
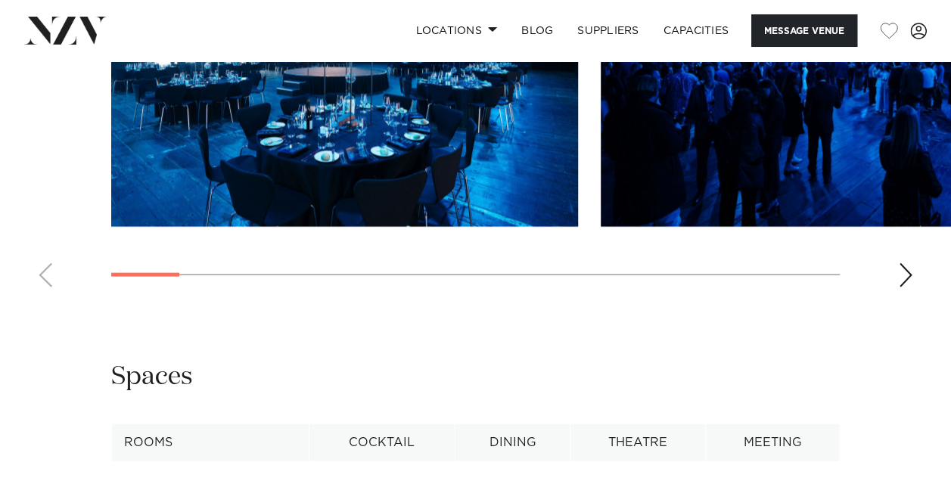
scroll to position [1456, 0]
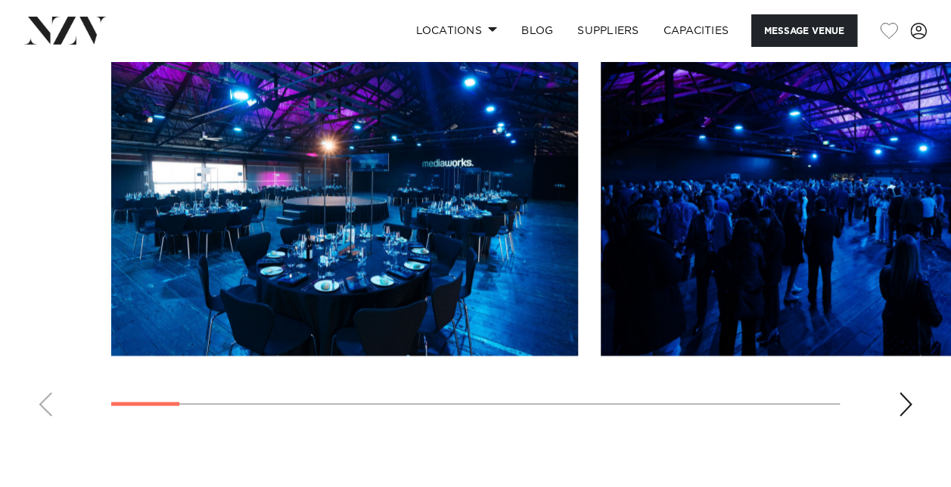
click at [902, 417] on div "Next slide" at bounding box center [905, 405] width 15 height 24
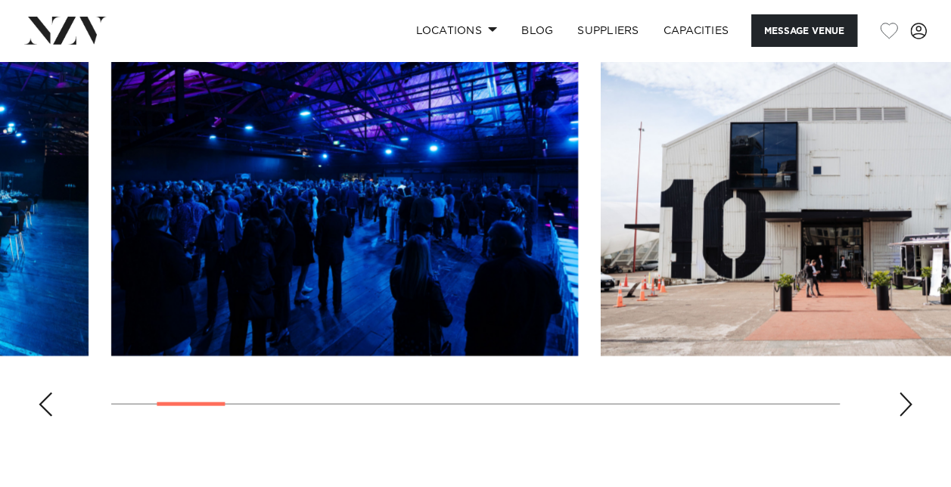
click at [902, 417] on div "Next slide" at bounding box center [905, 405] width 15 height 24
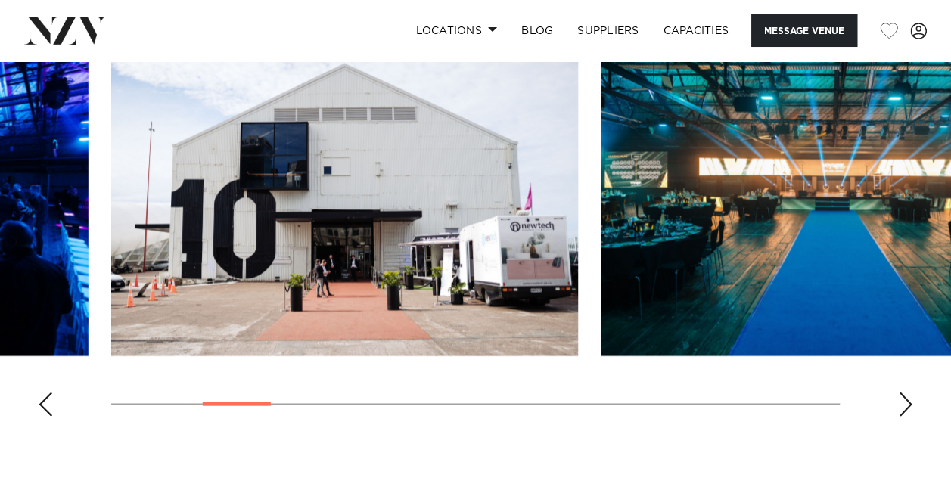
click at [902, 417] on div "Next slide" at bounding box center [905, 405] width 15 height 24
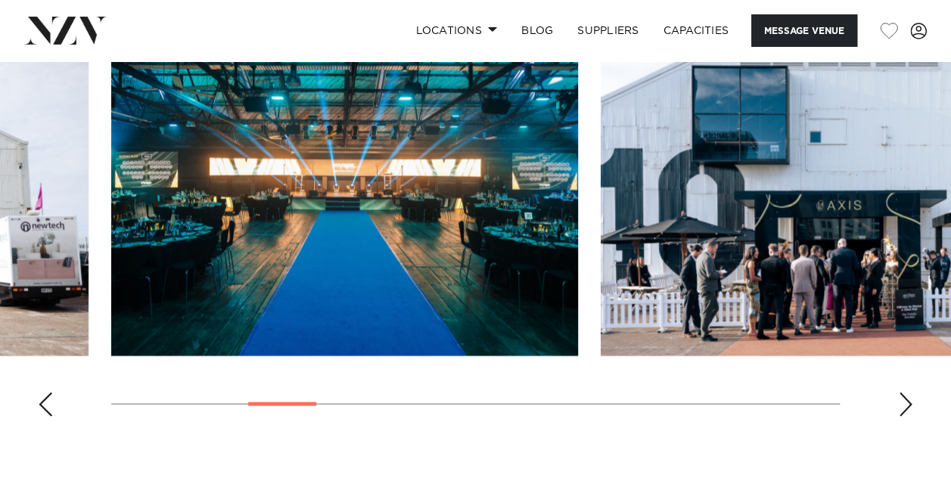
click at [902, 417] on div "Next slide" at bounding box center [905, 405] width 15 height 24
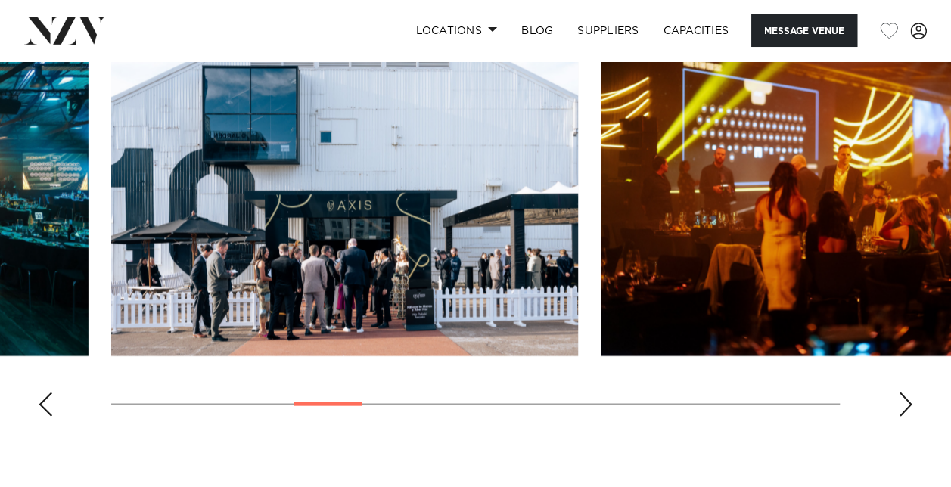
click at [902, 417] on div "Next slide" at bounding box center [905, 405] width 15 height 24
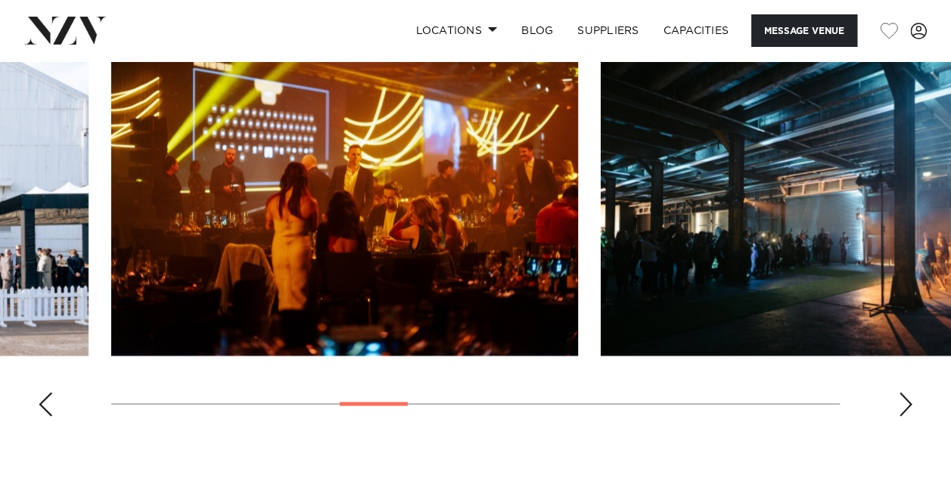
click at [902, 417] on div "Next slide" at bounding box center [905, 405] width 15 height 24
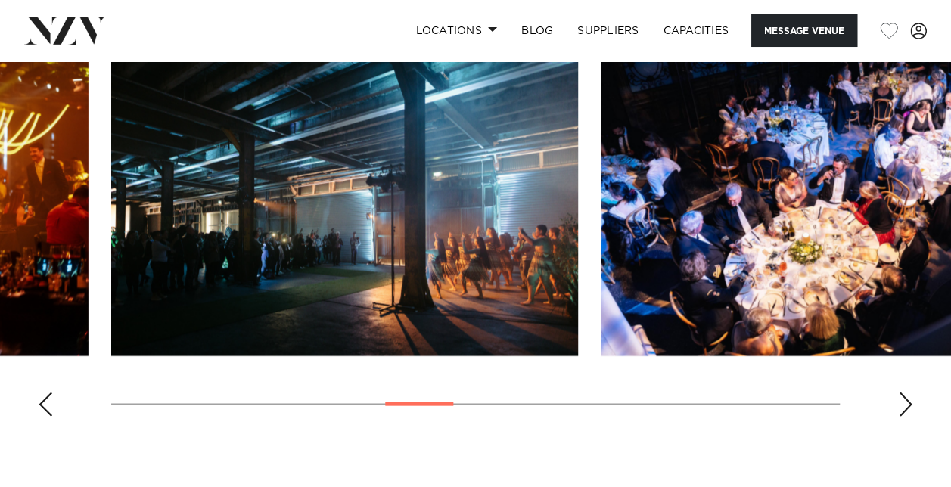
click at [902, 417] on div "Next slide" at bounding box center [905, 405] width 15 height 24
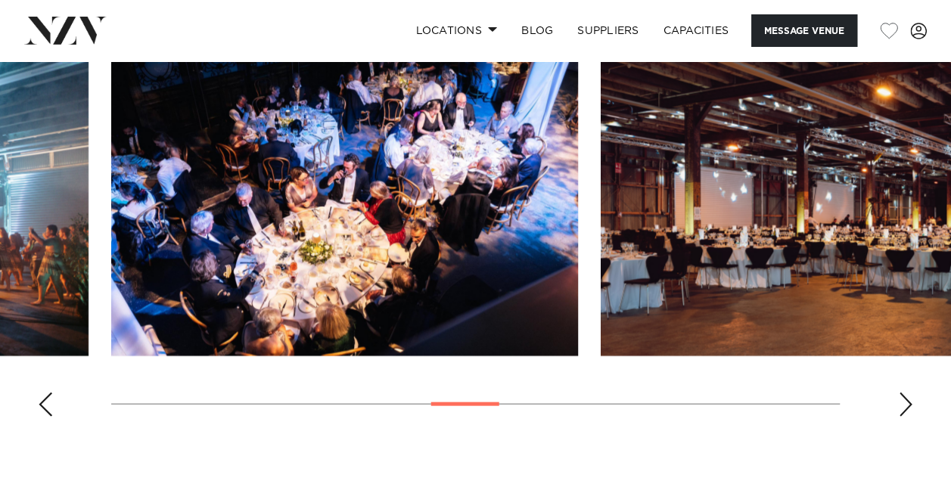
click at [902, 417] on div "Next slide" at bounding box center [905, 405] width 15 height 24
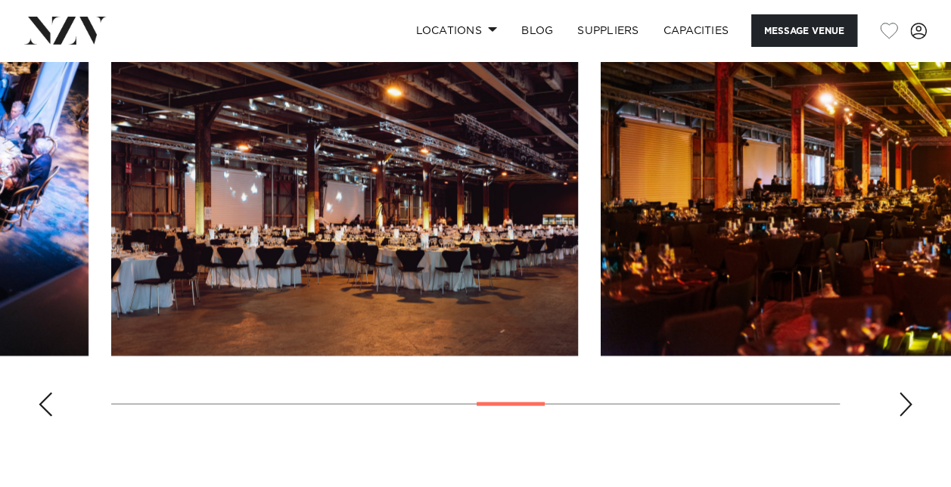
click at [902, 417] on div "Next slide" at bounding box center [905, 405] width 15 height 24
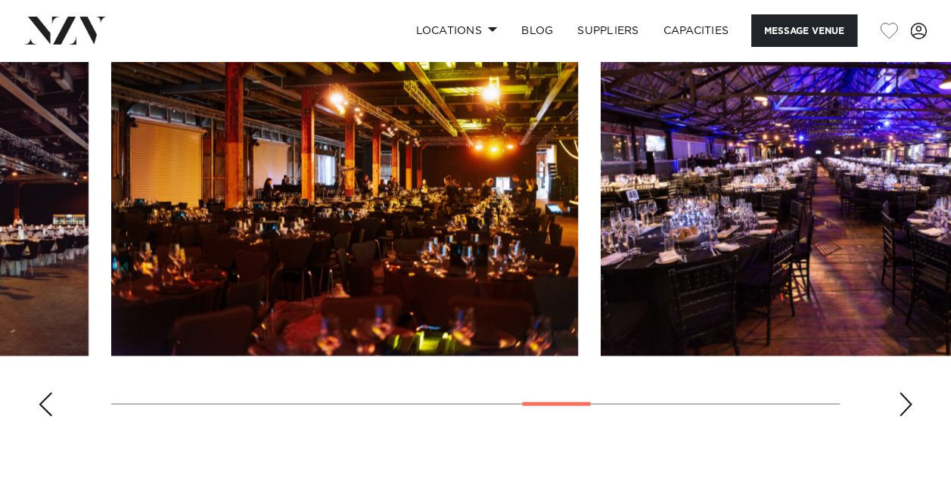
click at [902, 417] on div "Next slide" at bounding box center [905, 405] width 15 height 24
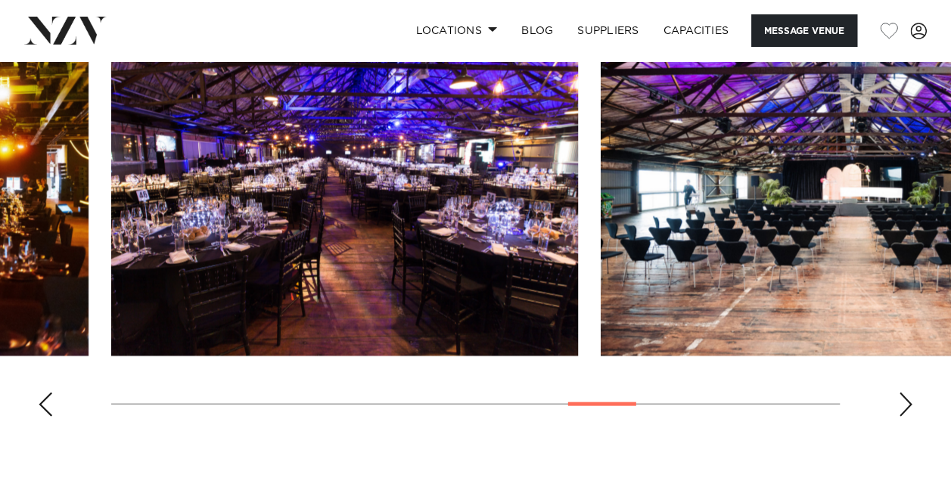
click at [902, 417] on div "Next slide" at bounding box center [905, 405] width 15 height 24
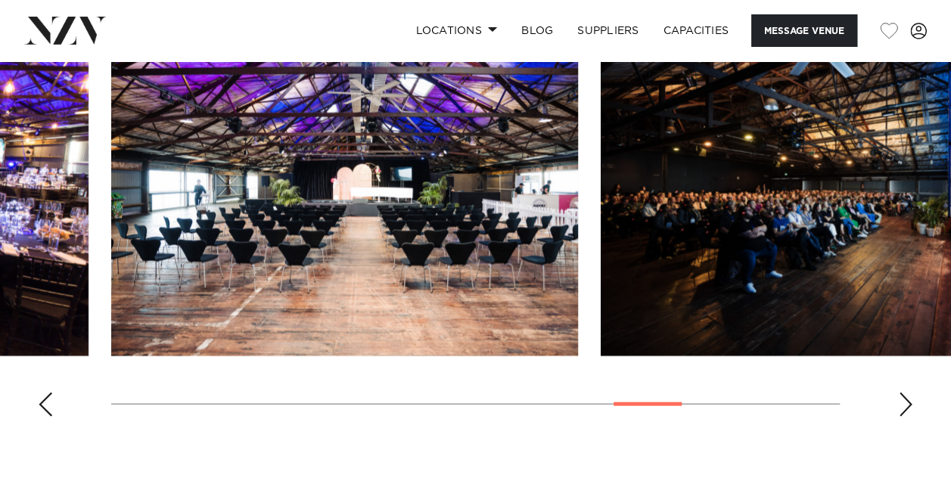
click at [902, 417] on div "Next slide" at bounding box center [905, 405] width 15 height 24
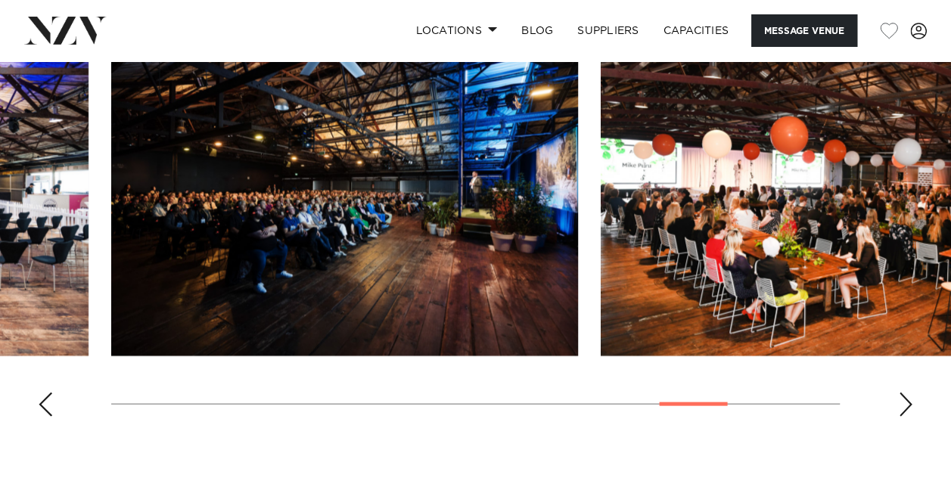
click at [902, 417] on div "Next slide" at bounding box center [905, 405] width 15 height 24
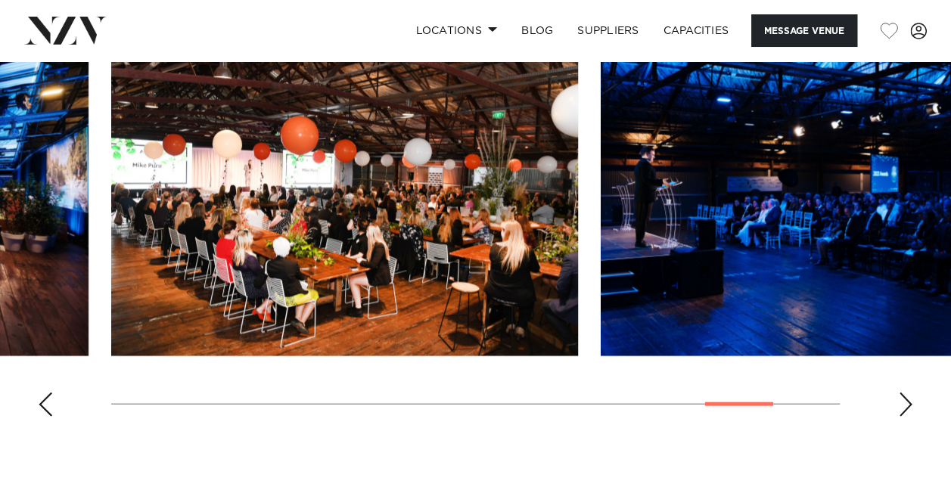
click at [902, 417] on div "Next slide" at bounding box center [905, 405] width 15 height 24
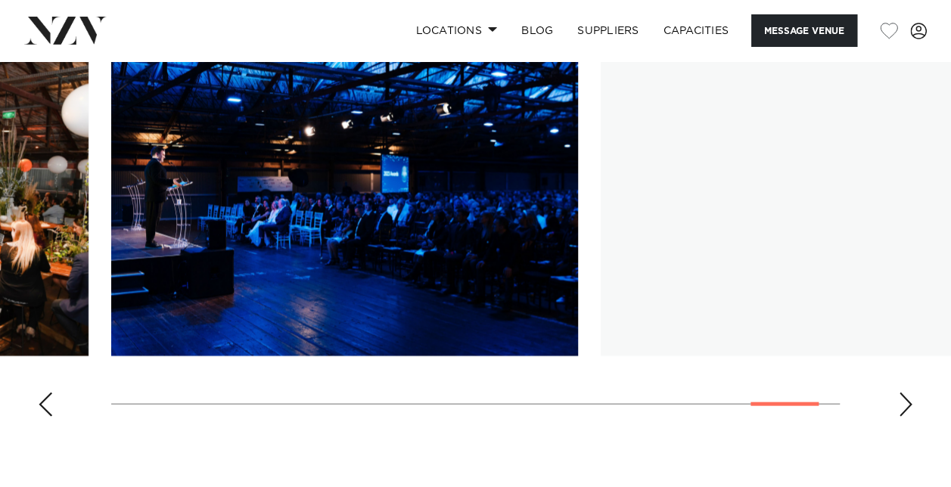
click at [902, 417] on div "Next slide" at bounding box center [905, 405] width 15 height 24
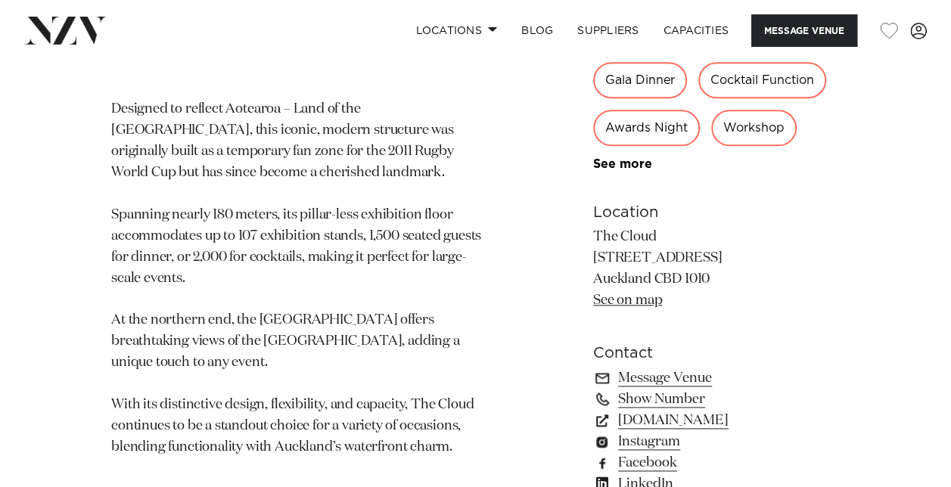
scroll to position [886, 0]
